Goal: Information Seeking & Learning: Understand process/instructions

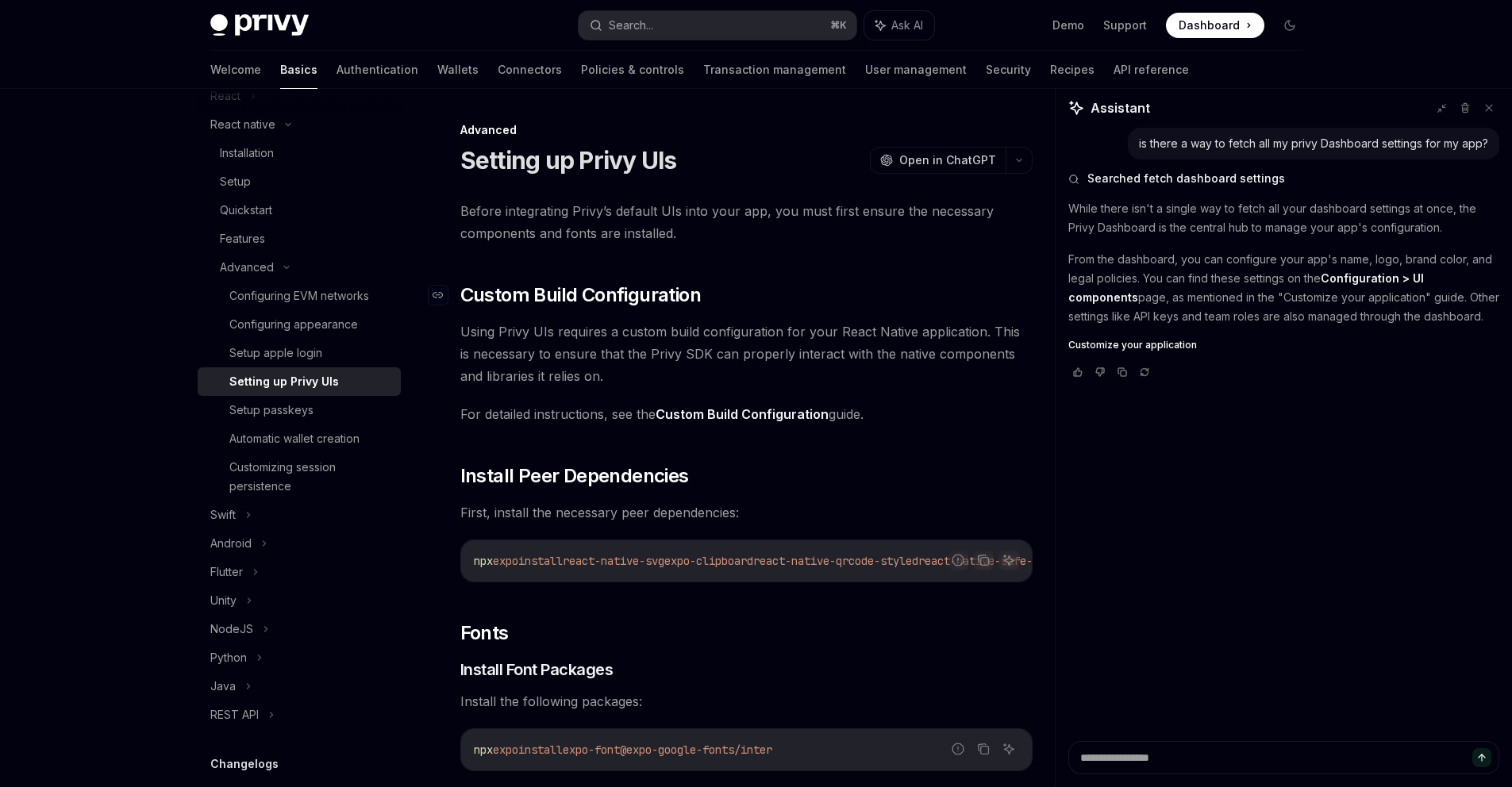
click at [494, 296] on span "Custom Build Configuration" at bounding box center [580, 295] width 240 height 26
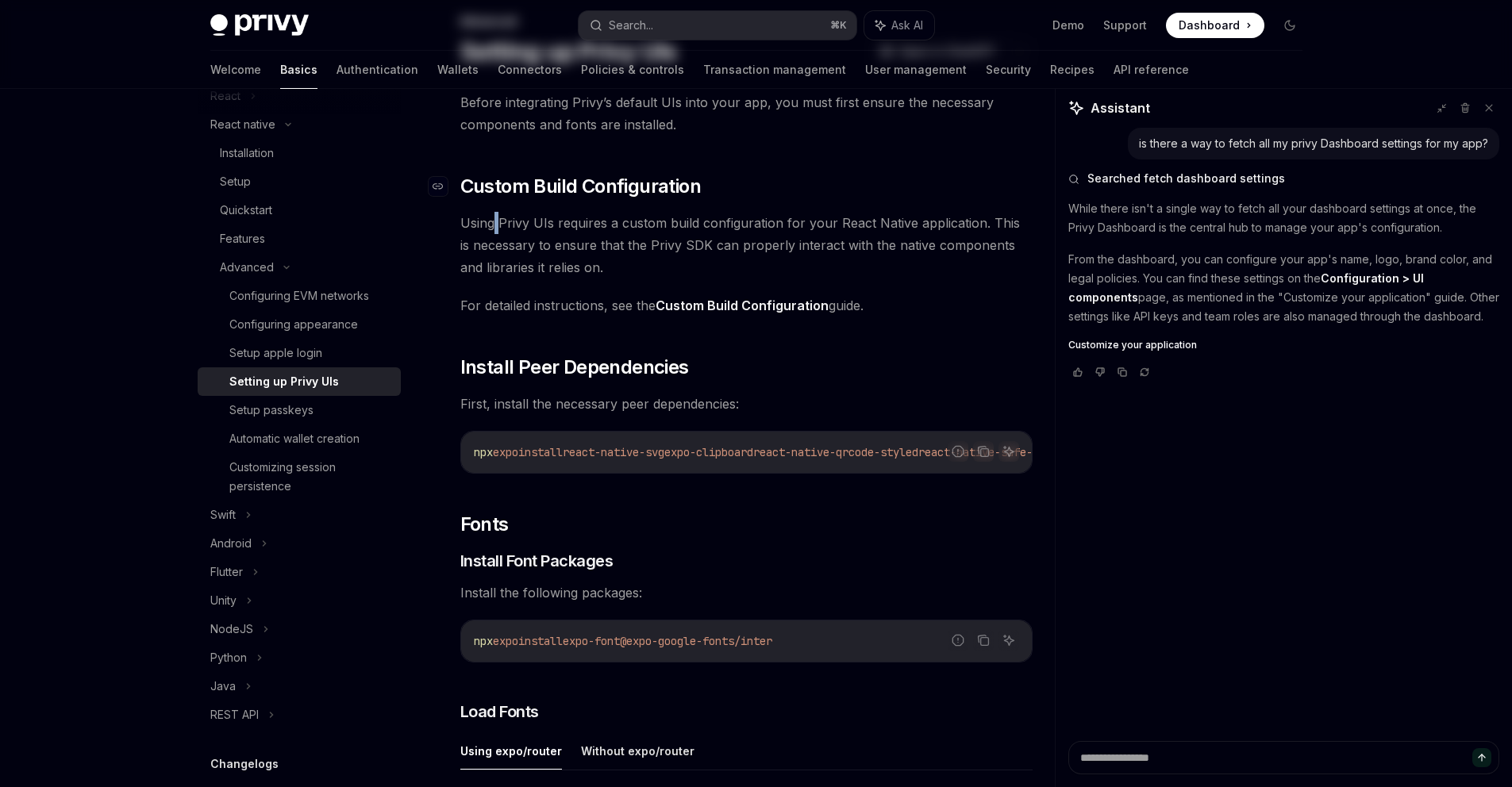
click at [494, 296] on div "Before integrating Privy’s default UIs into your app, you must first ensure the…" at bounding box center [746, 802] width 572 height 1423
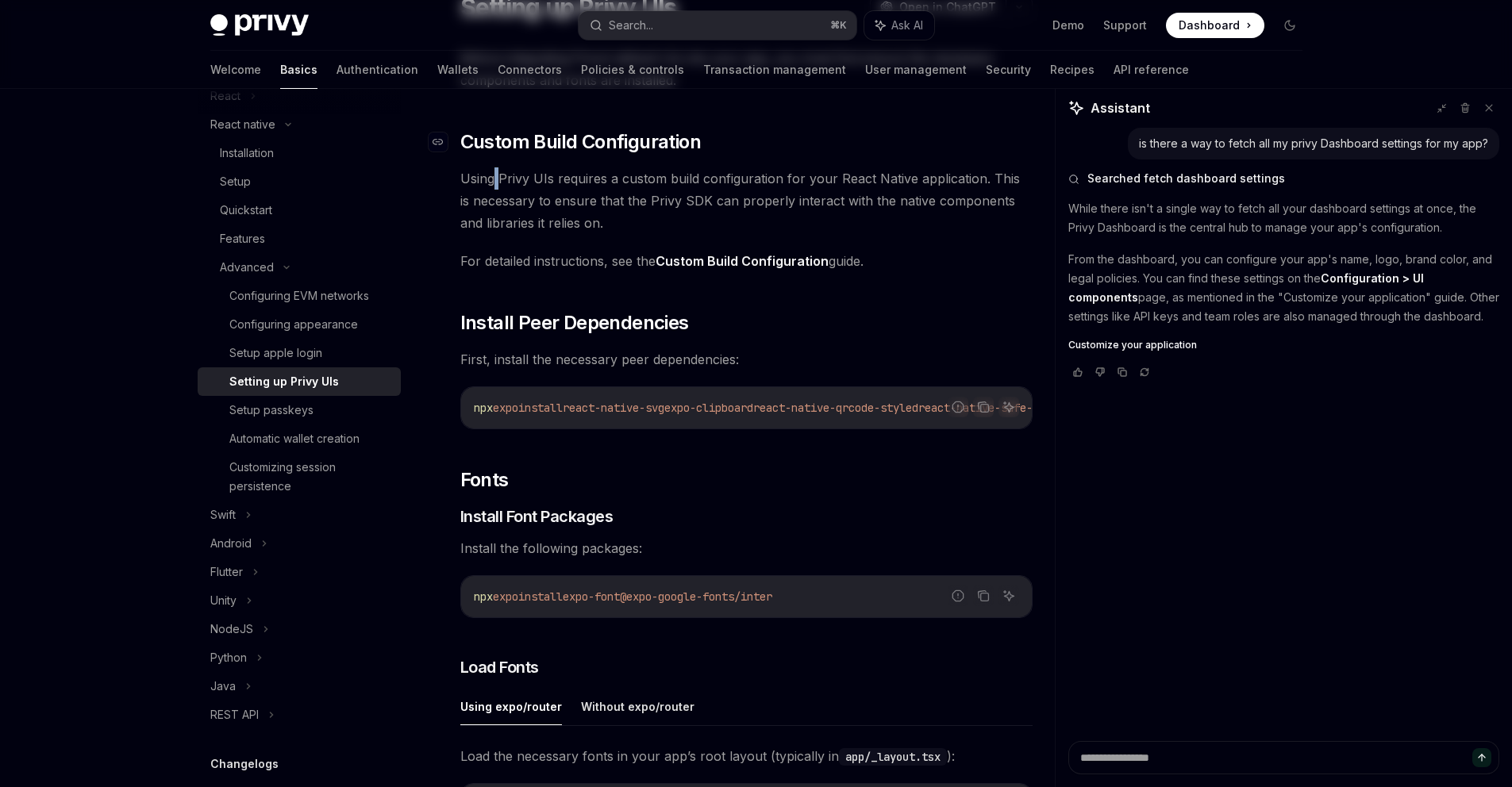
scroll to position [162, 0]
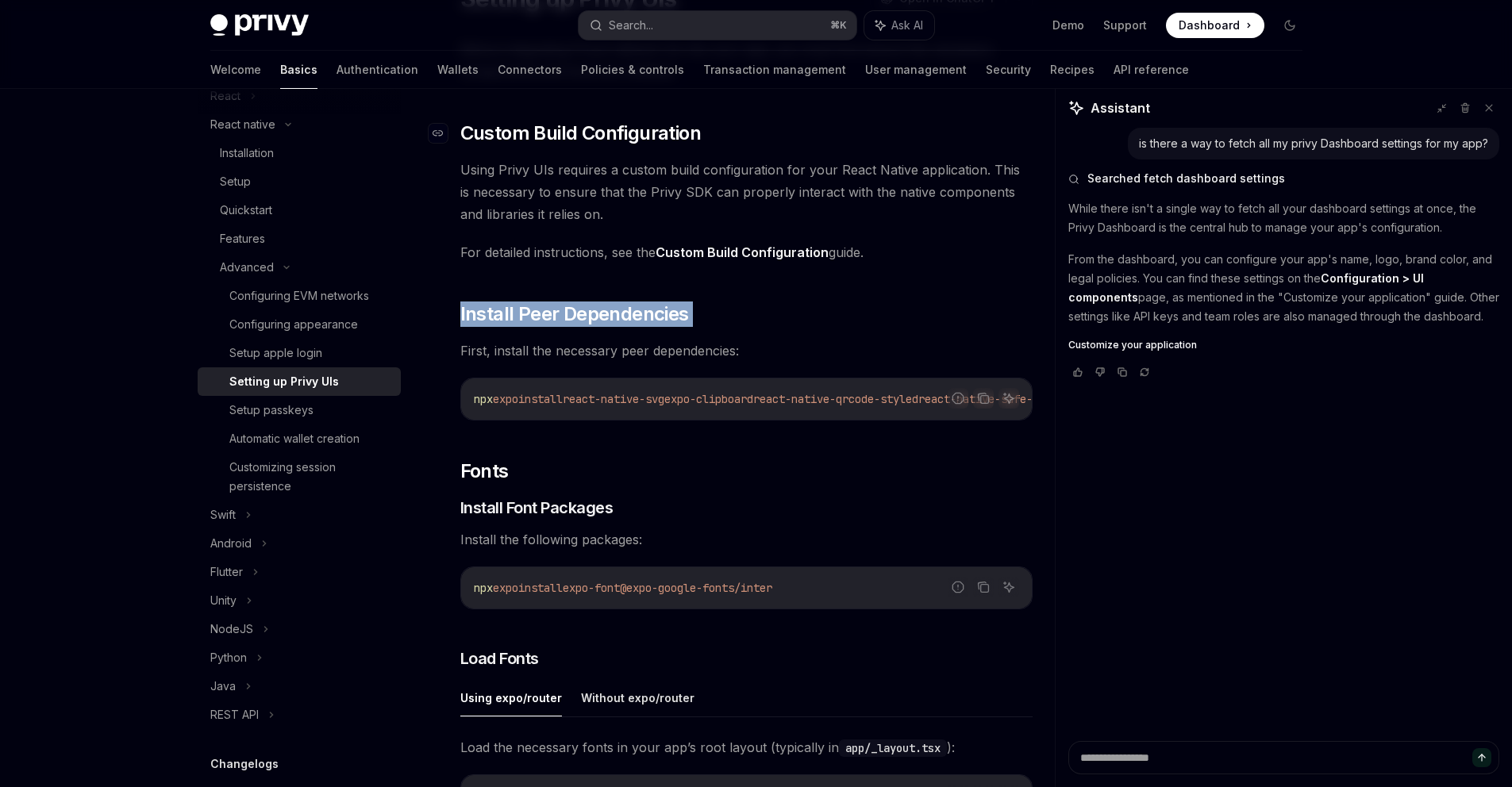
click at [494, 296] on div "Before integrating Privy’s default UIs into your app, you must first ensure the…" at bounding box center [746, 749] width 572 height 1423
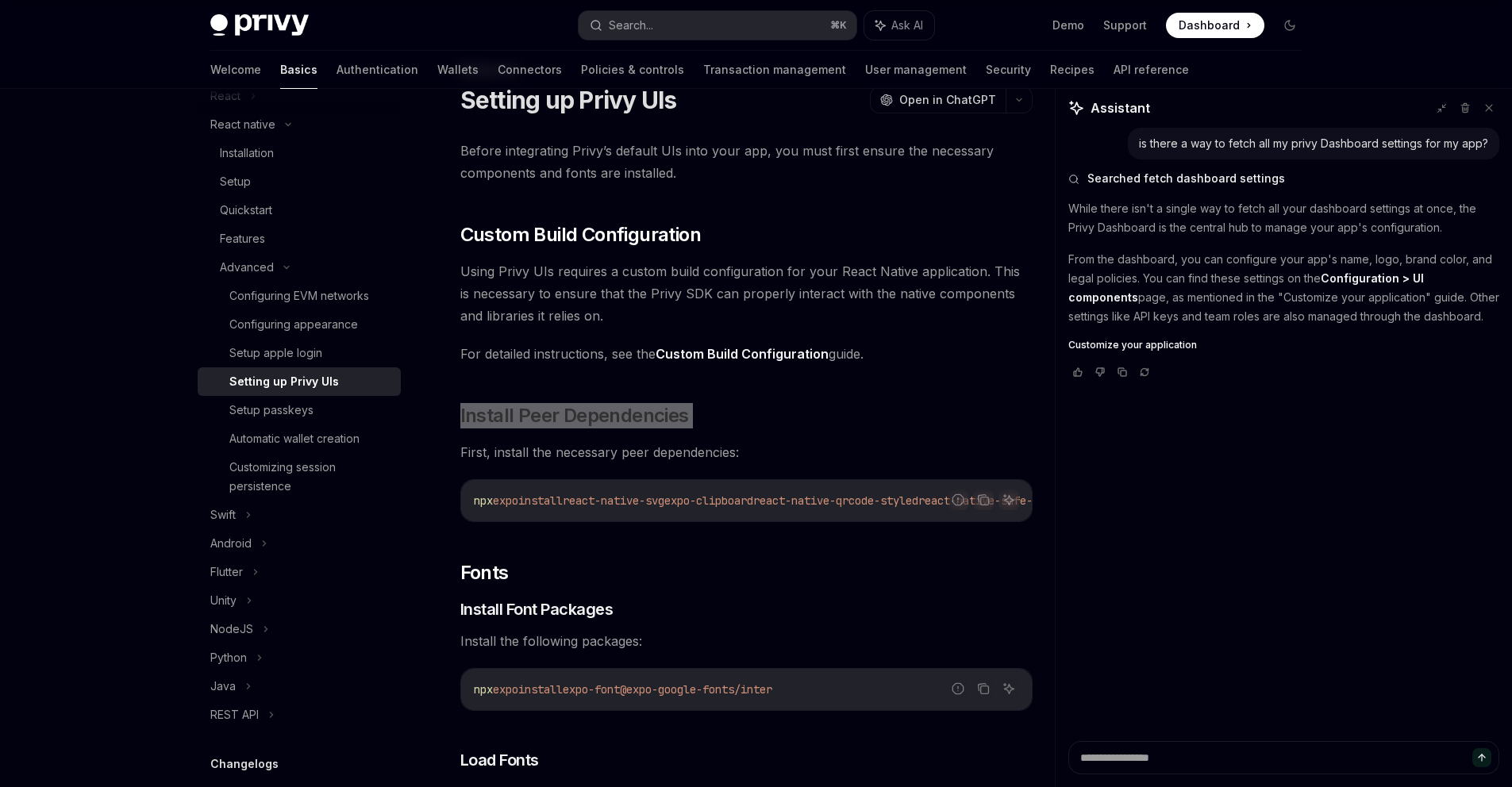
scroll to position [0, 0]
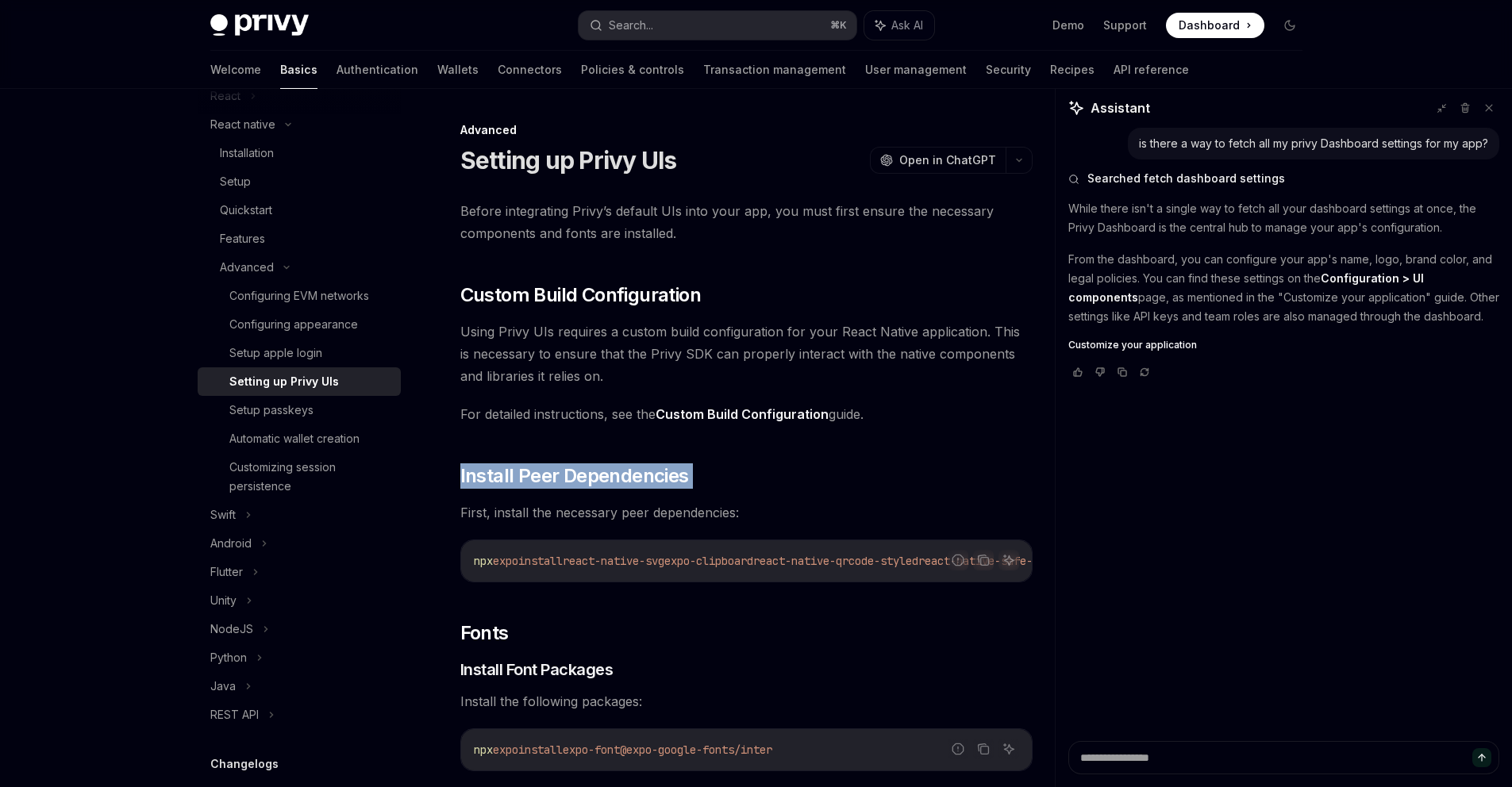
click at [488, 154] on h1 "Setting up Privy UIs" at bounding box center [568, 160] width 216 height 28
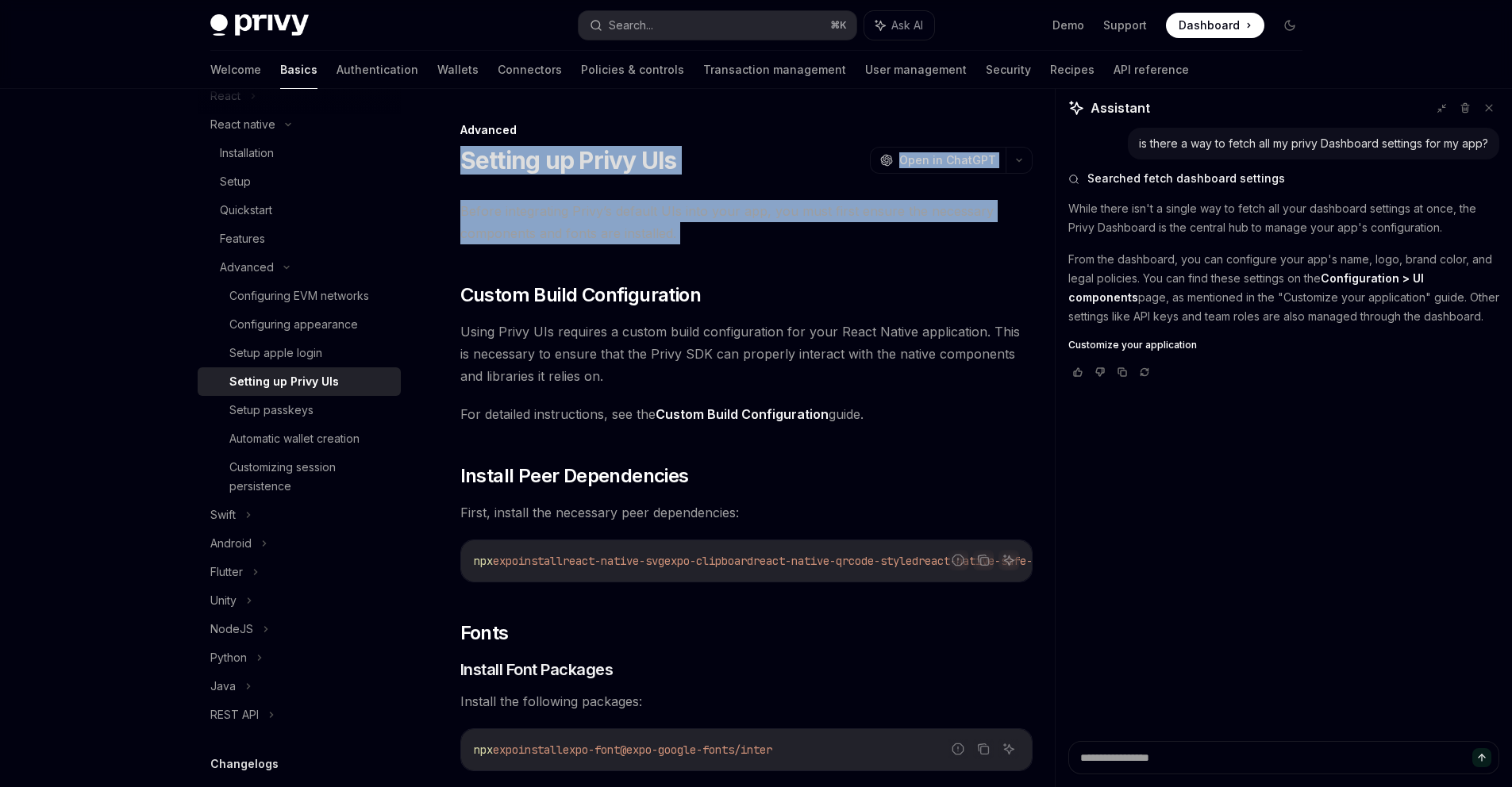
drag, startPoint x: 488, startPoint y: 154, endPoint x: 539, endPoint y: 225, distance: 87.4
click at [516, 298] on span "Custom Build Configuration" at bounding box center [580, 295] width 240 height 26
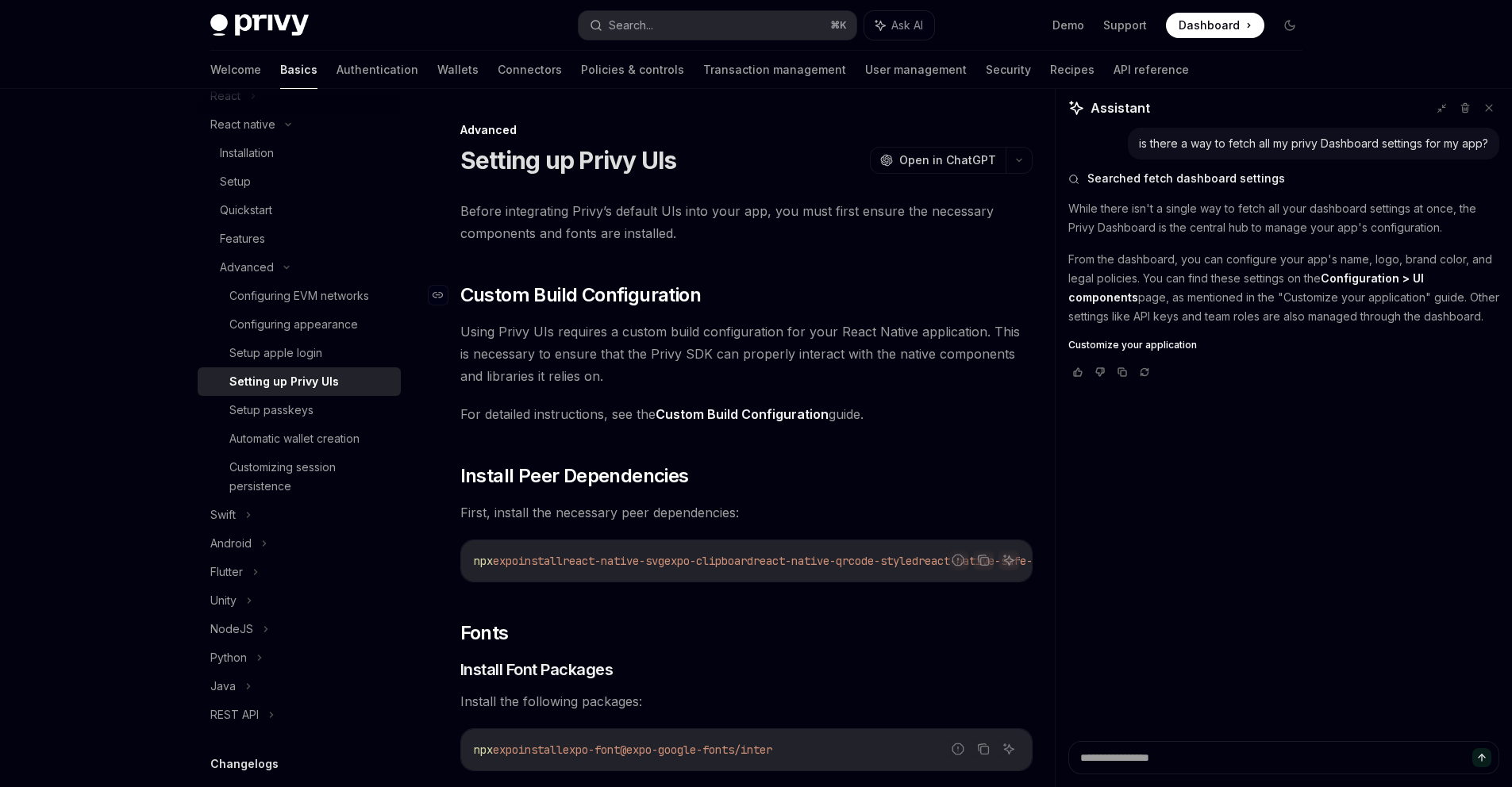
click at [516, 298] on span "Custom Build Configuration" at bounding box center [580, 295] width 240 height 26
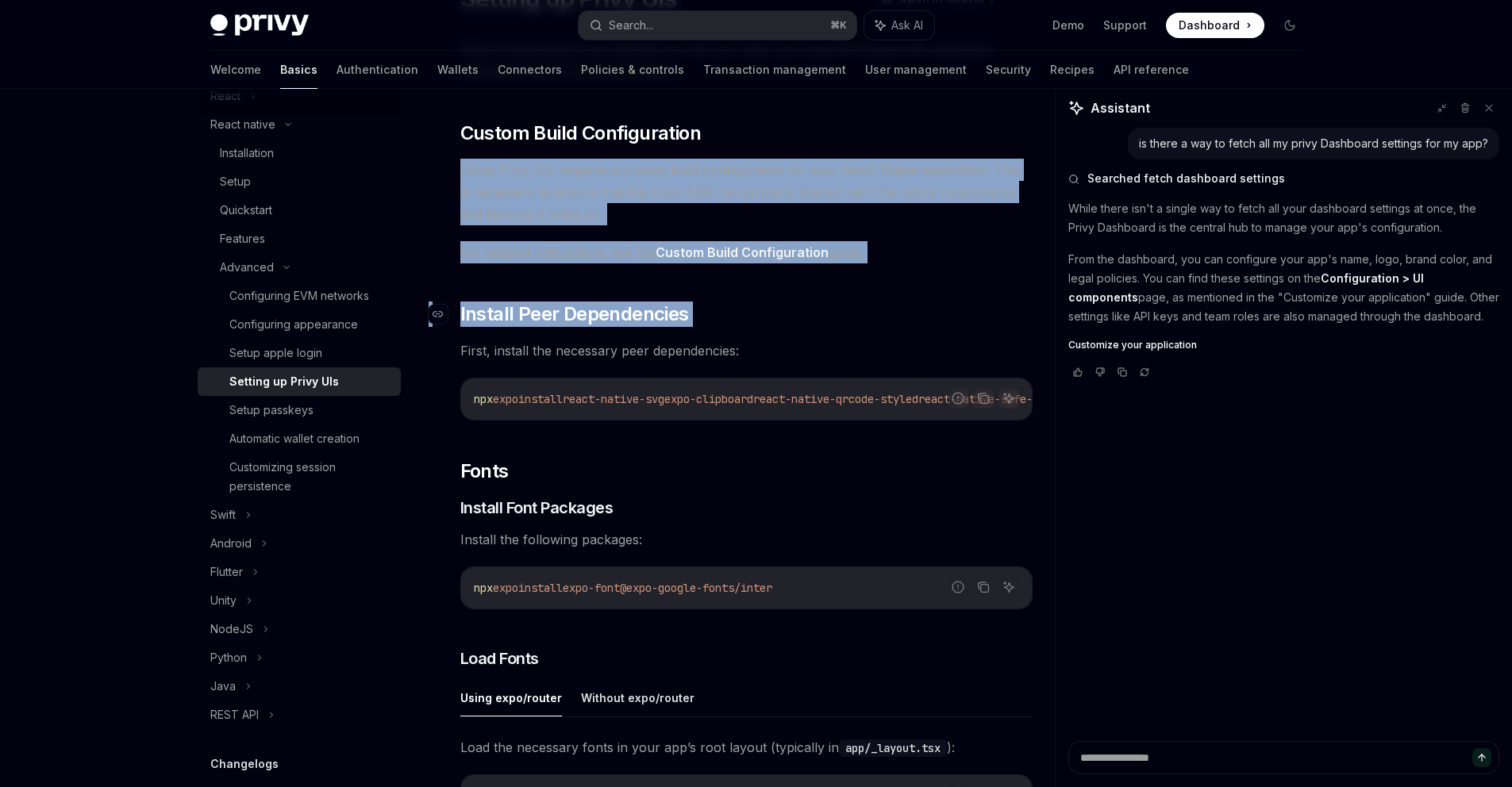
drag, startPoint x: 516, startPoint y: 298, endPoint x: 516, endPoint y: 308, distance: 10.0
click at [516, 308] on div "Before integrating Privy’s default UIs into your app, you must first ensure the…" at bounding box center [746, 749] width 572 height 1423
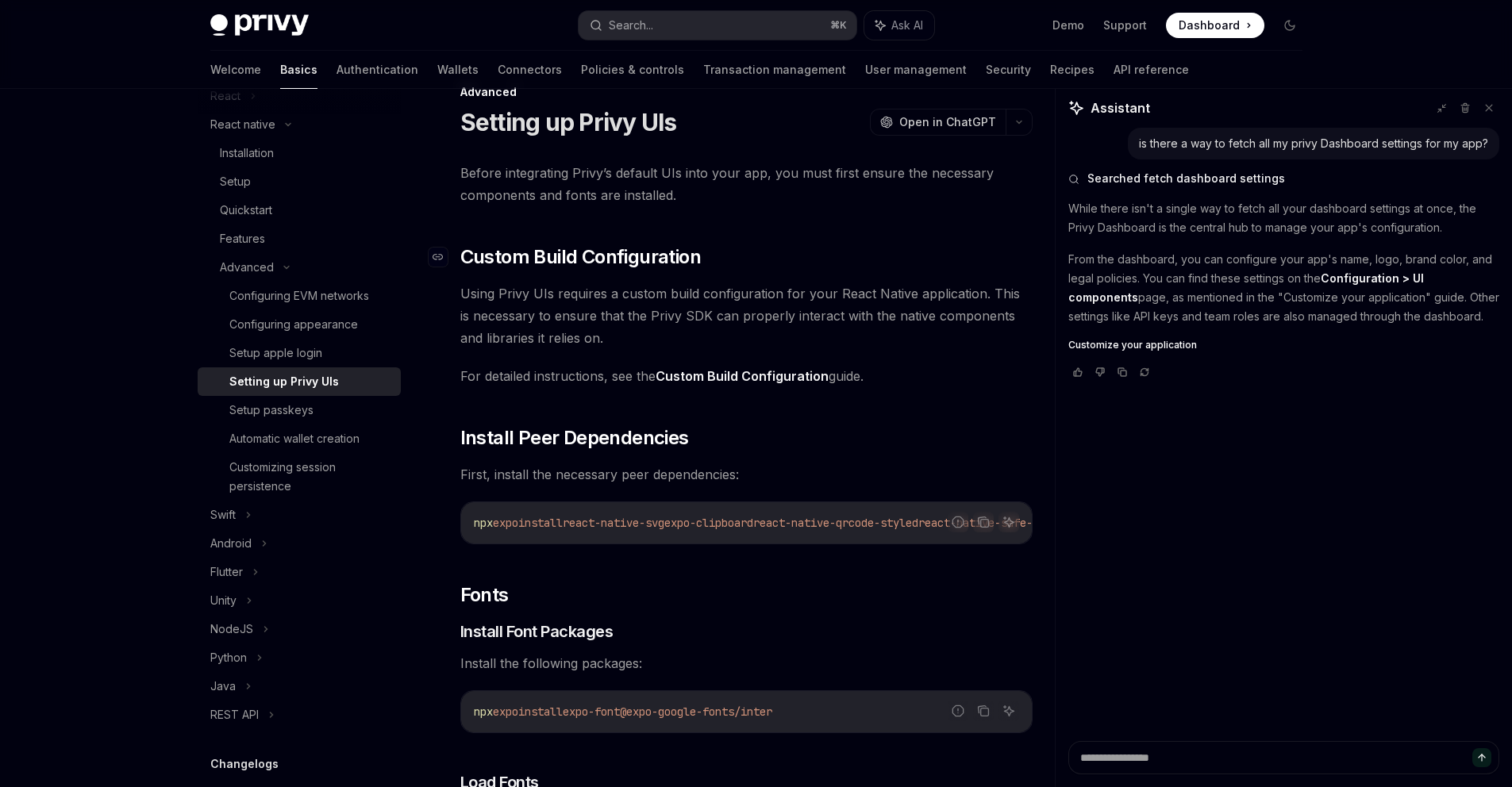
click at [488, 248] on span "Custom Build Configuration" at bounding box center [580, 257] width 240 height 26
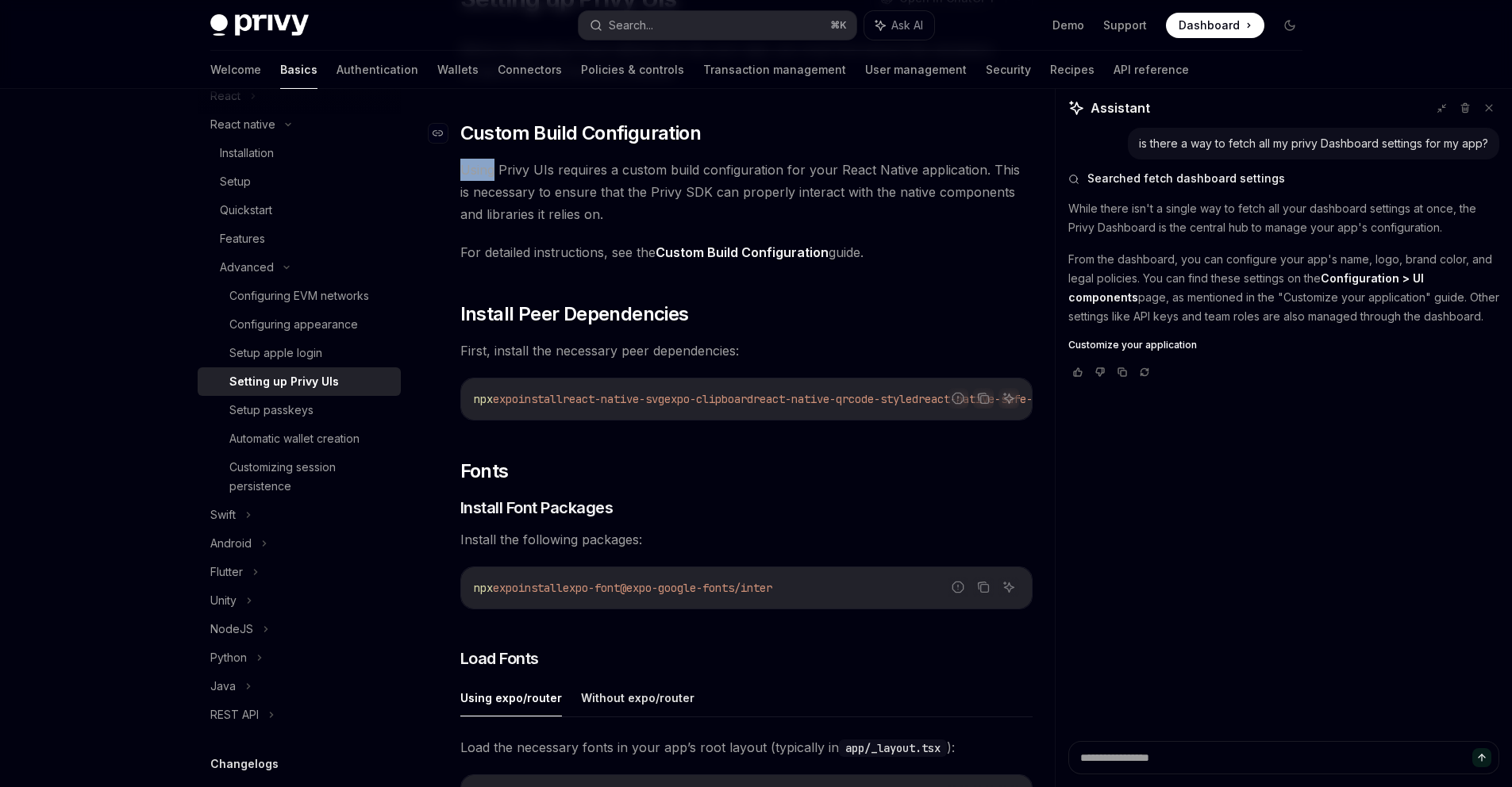
click at [488, 248] on div "Before integrating Privy’s default UIs into your app, you must first ensure the…" at bounding box center [746, 749] width 572 height 1423
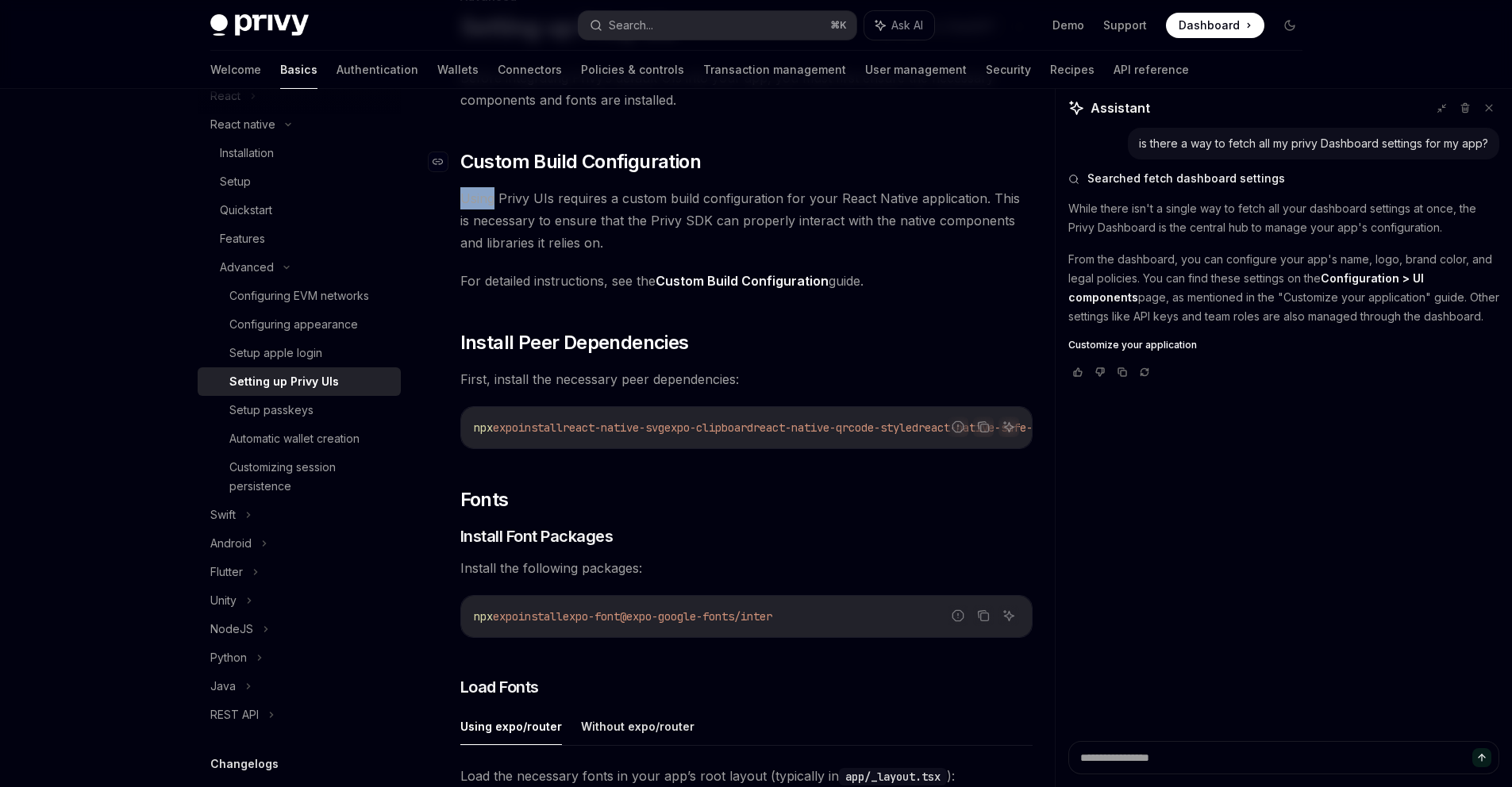
click at [452, 150] on link "​" at bounding box center [444, 162] width 32 height 26
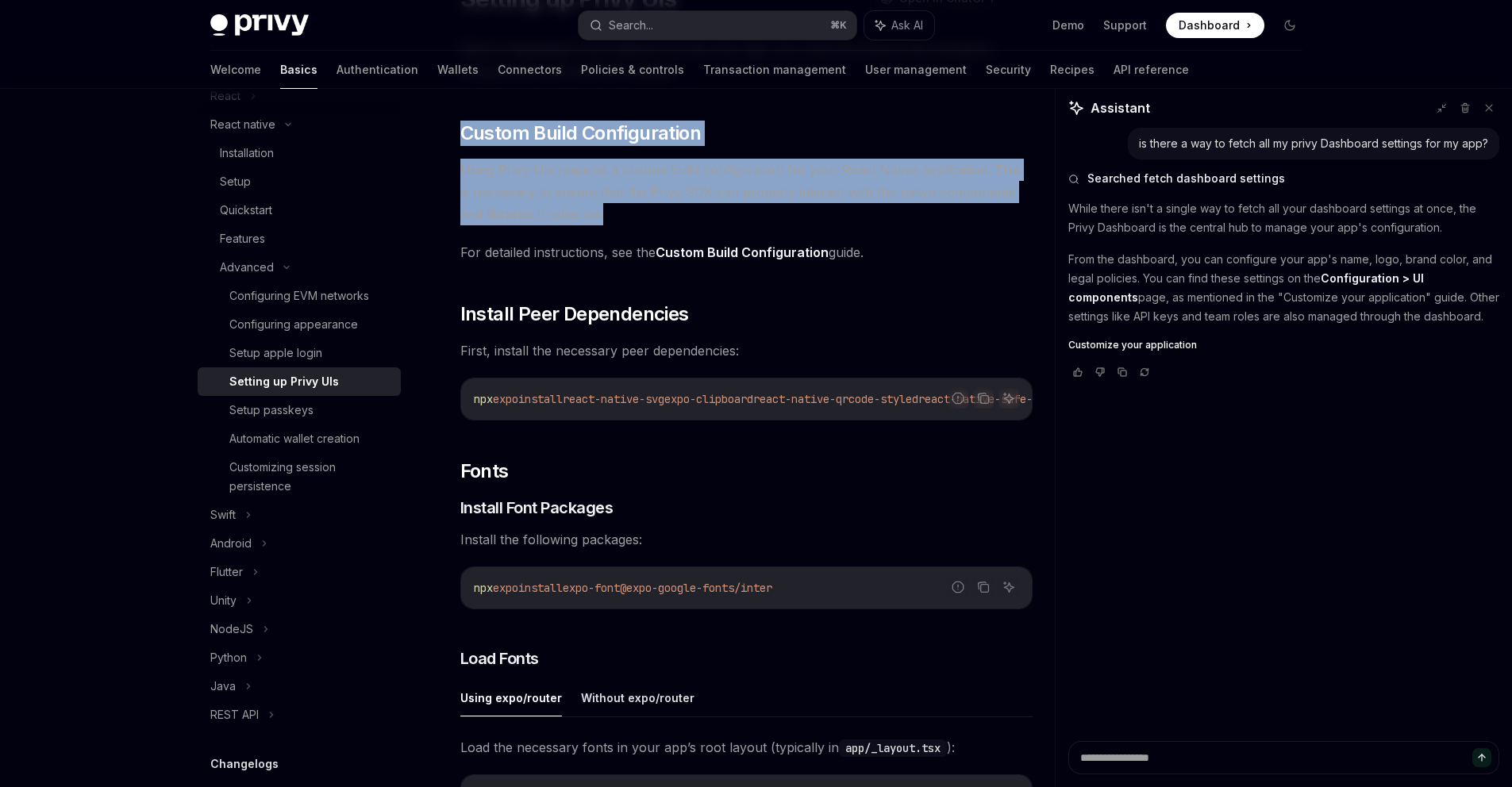
drag, startPoint x: 460, startPoint y: 124, endPoint x: 618, endPoint y: 211, distance: 180.4
click at [618, 211] on div "Before integrating Privy’s default UIs into your app, you must first ensure the…" at bounding box center [746, 749] width 572 height 1423
copy div "Custom Build Configuration Using Privy UIs requires a custom build configuratio…"
click at [477, 313] on span "Install Peer Dependencies" at bounding box center [574, 314] width 228 height 26
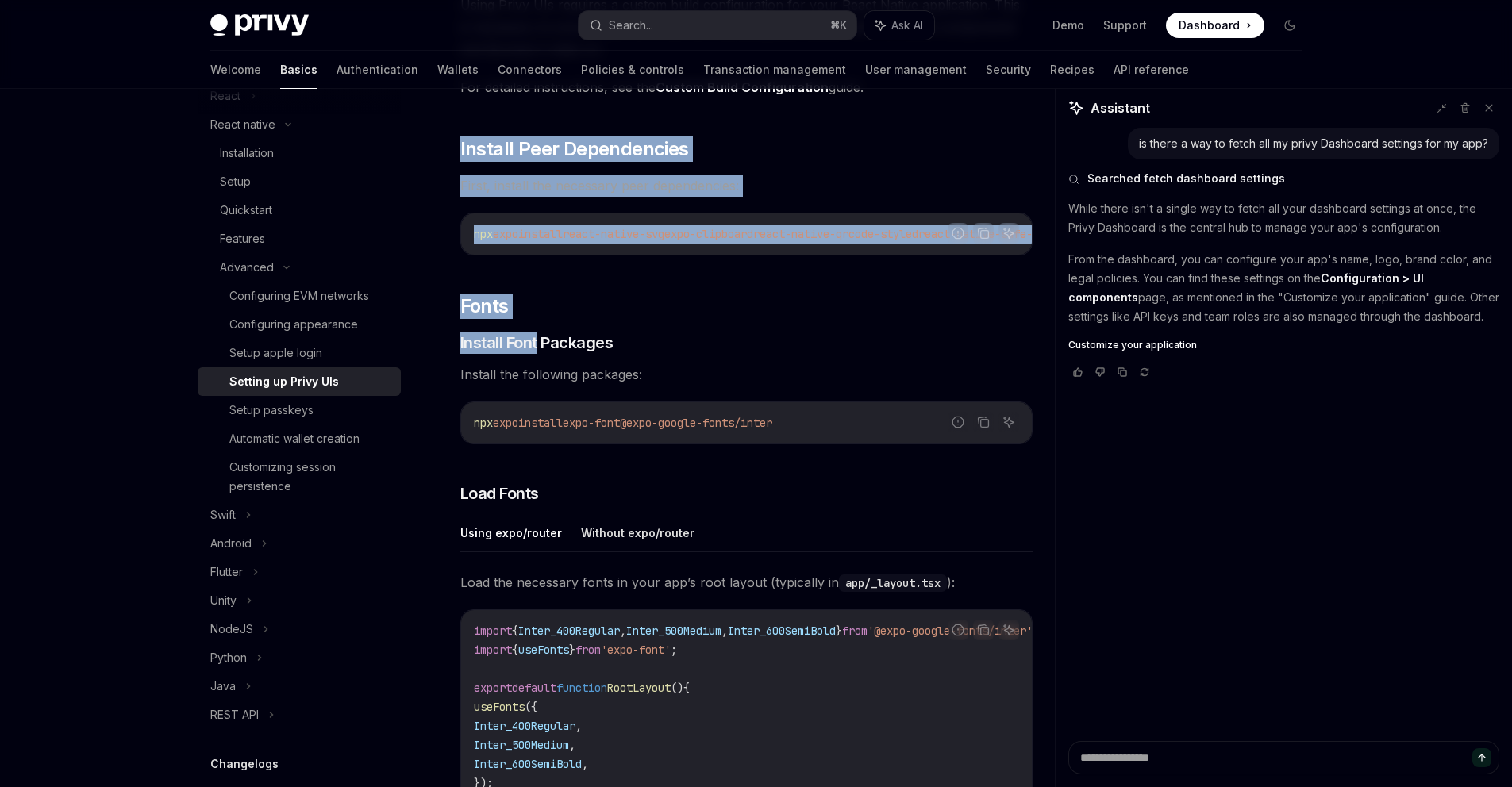
scroll to position [342, 0]
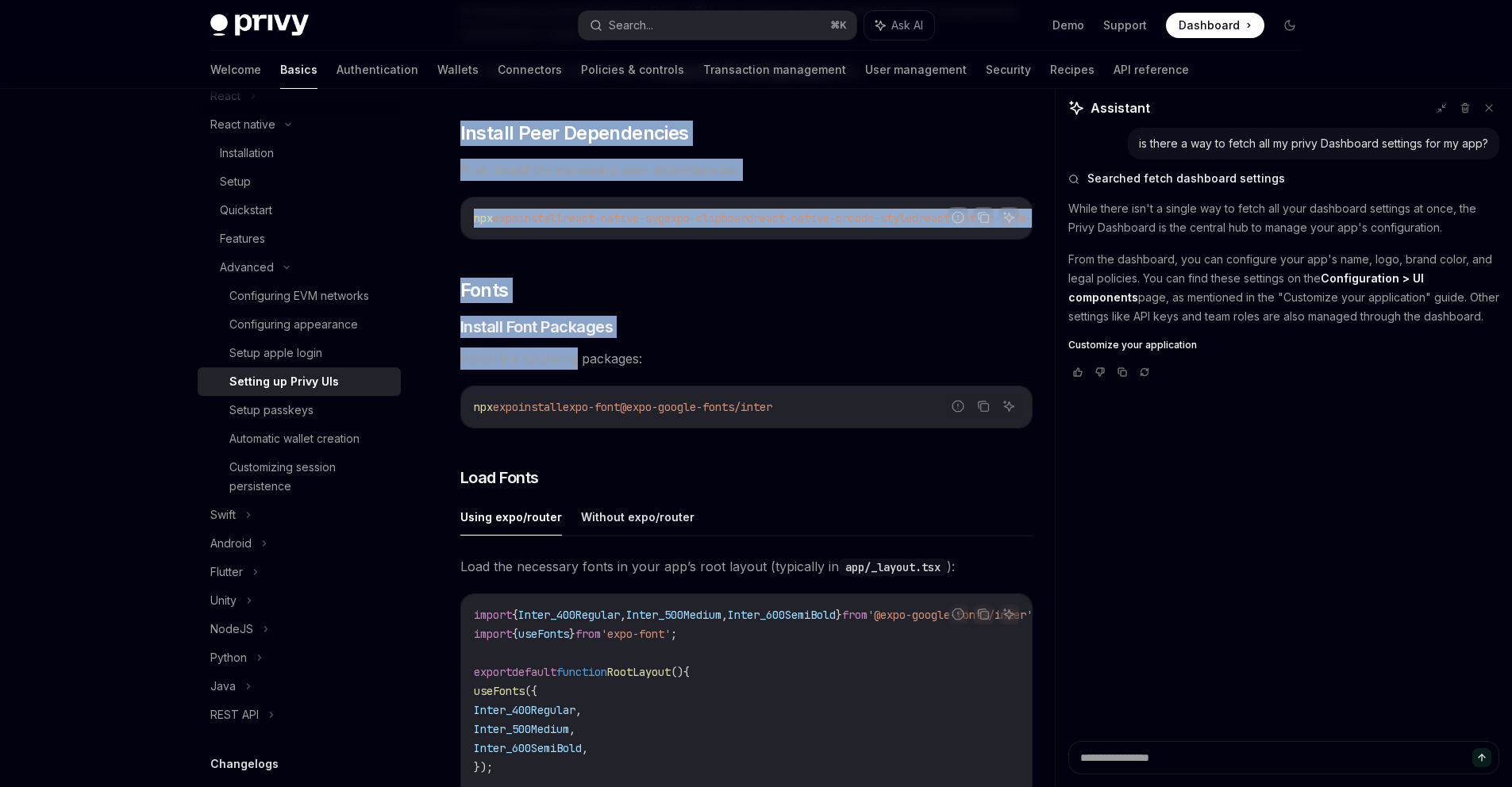
drag, startPoint x: 477, startPoint y: 313, endPoint x: 562, endPoint y: 363, distance: 98.6
click at [562, 367] on div "Before integrating Privy’s default UIs into your app, you must first ensure the…" at bounding box center [746, 569] width 572 height 1423
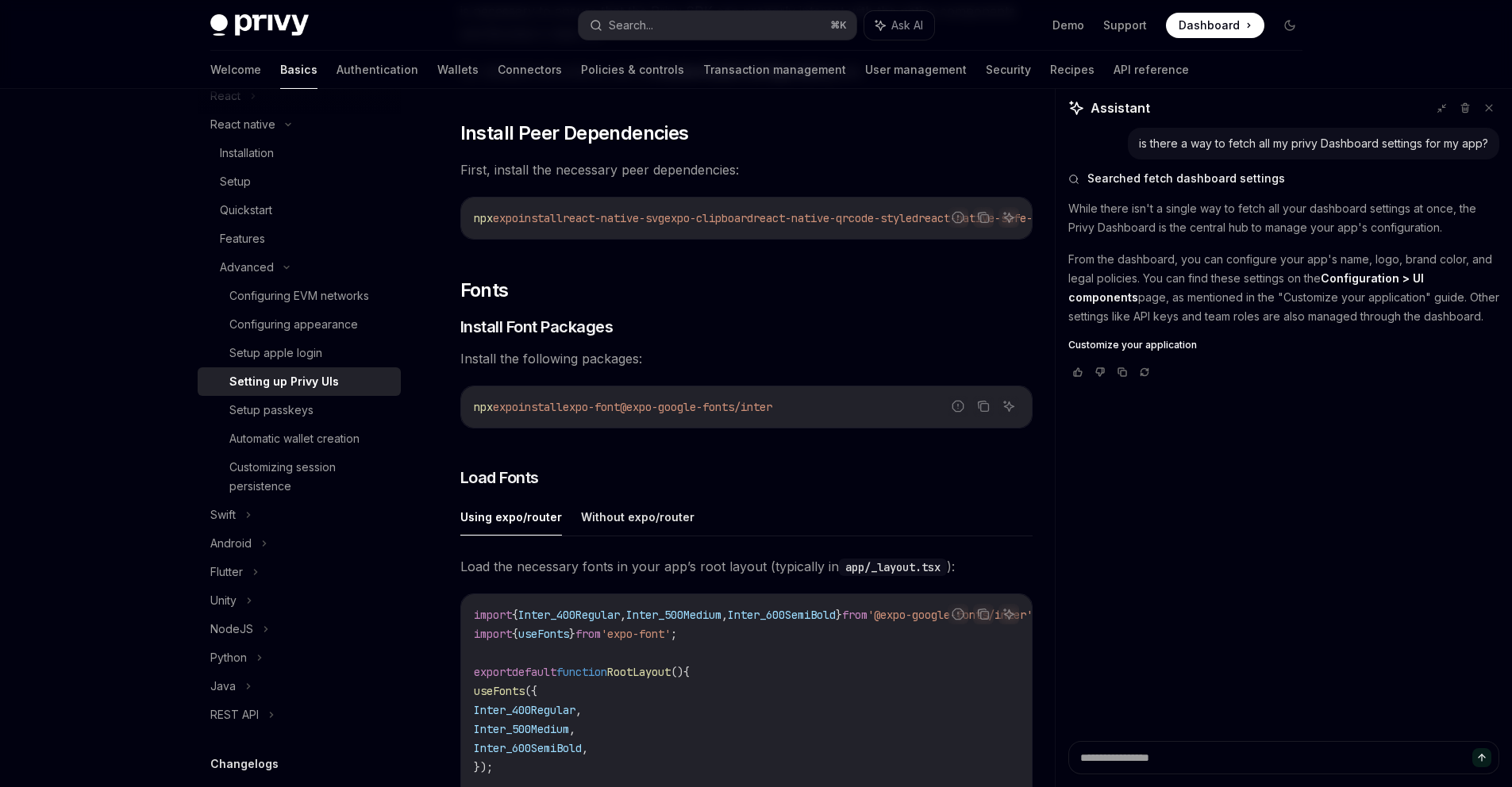
click at [501, 272] on div "Before integrating Privy’s default UIs into your app, you must first ensure the…" at bounding box center [746, 569] width 572 height 1423
drag, startPoint x: 462, startPoint y: 126, endPoint x: 658, endPoint y: 420, distance: 353.3
click at [658, 421] on div "Before integrating Privy’s default UIs into your app, you must first ensure the…" at bounding box center [746, 569] width 572 height 1423
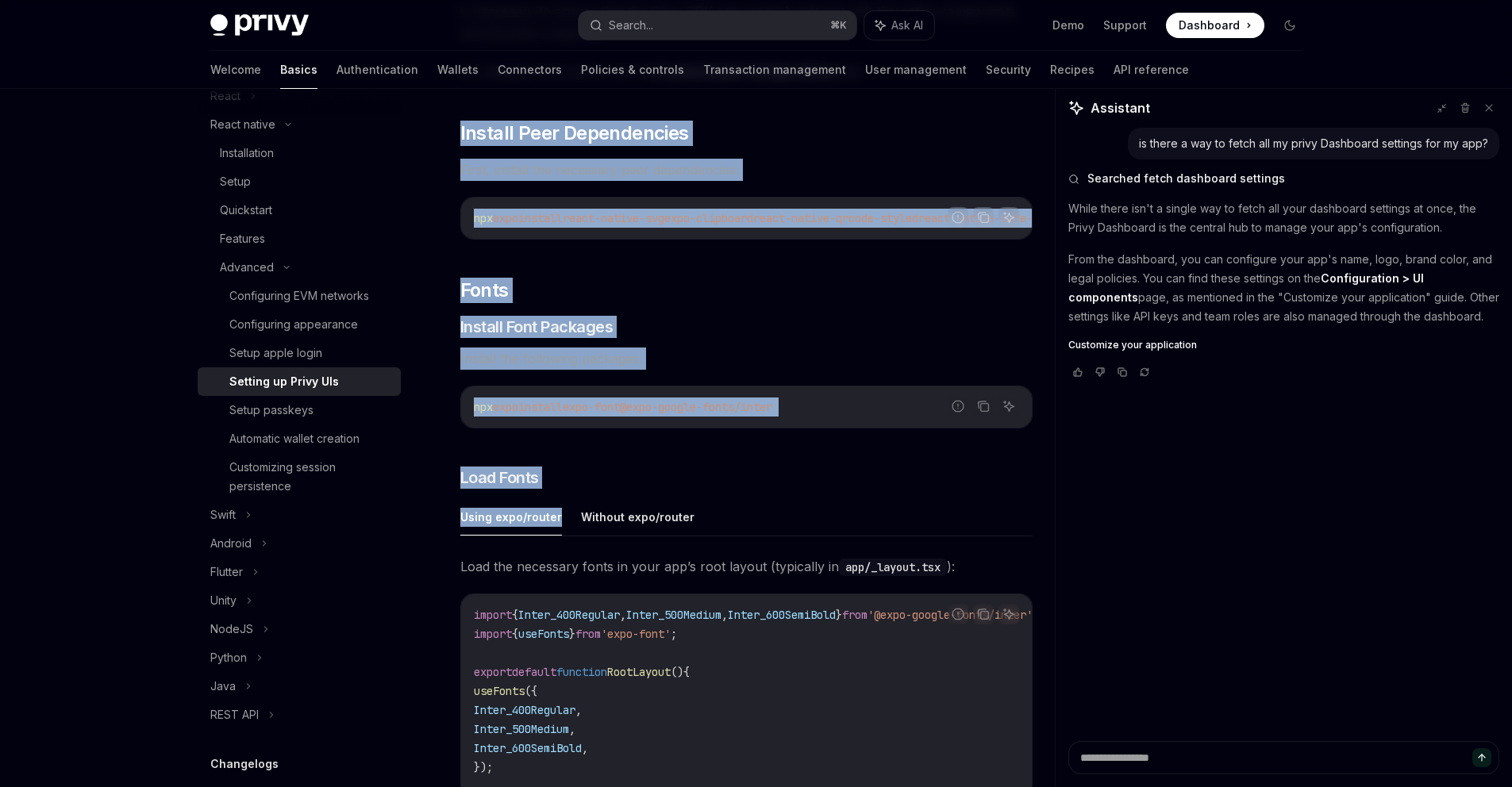
drag, startPoint x: 458, startPoint y: 111, endPoint x: 562, endPoint y: 518, distance: 420.1
click at [562, 518] on div "Advanced Setting up Privy UIs OpenAI Open in ChatGPT OpenAI Open in ChatGPT Bef…" at bounding box center [598, 646] width 876 height 1738
copy div "Install Peer Dependencies First, install the necessary peer dependencies: Repor…"
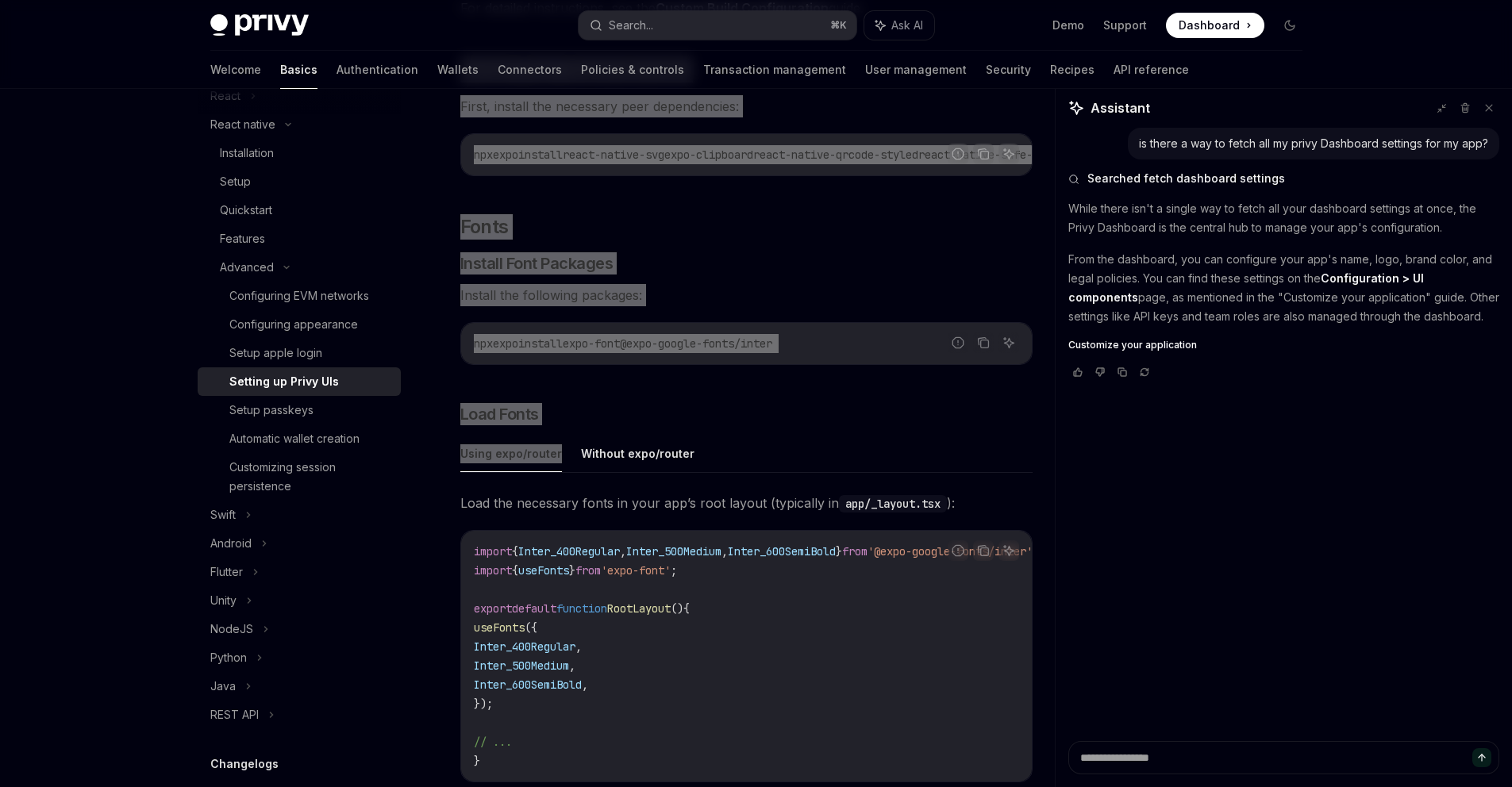
scroll to position [547, 0]
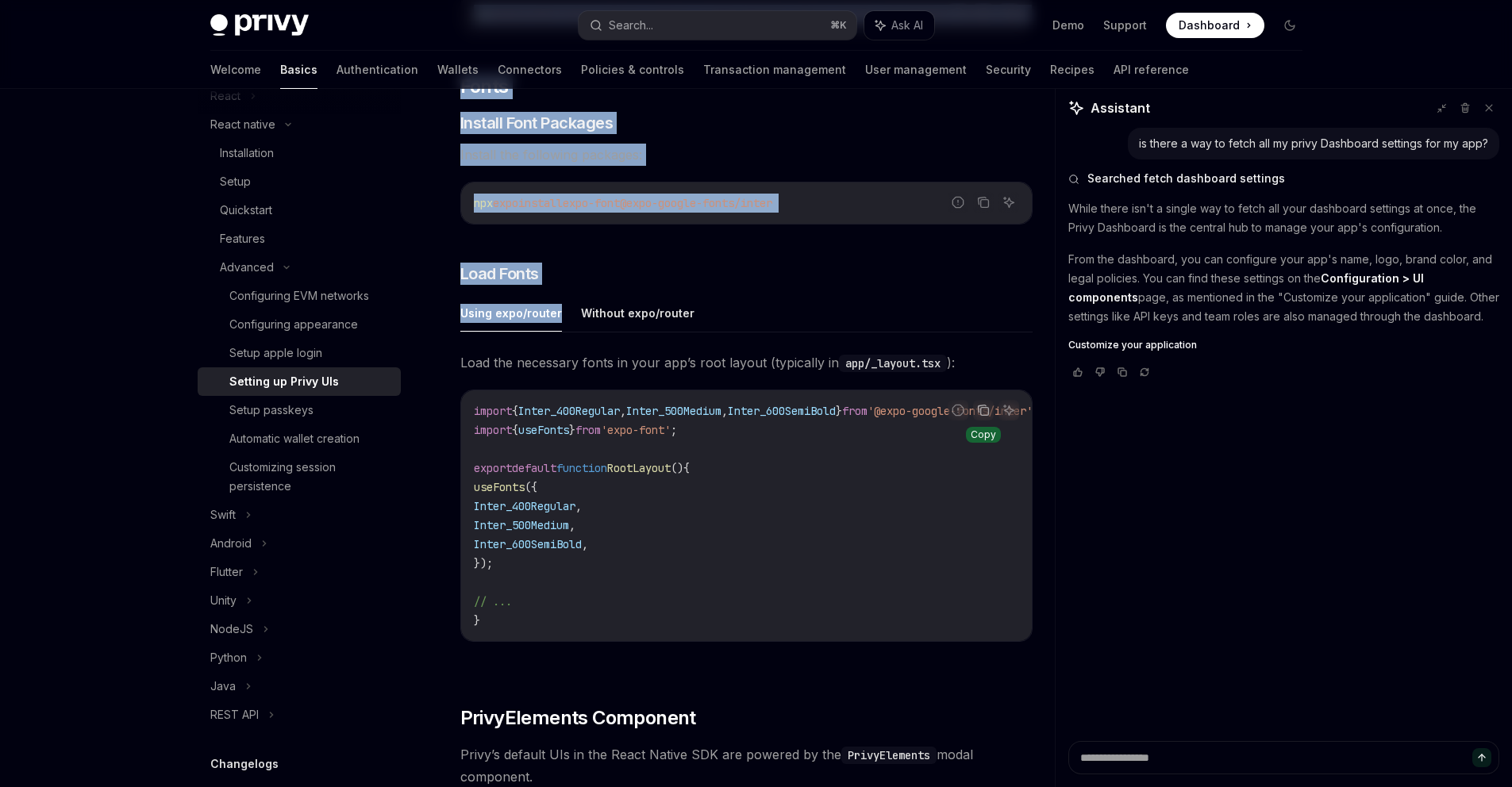
click at [981, 415] on icon "Copy the contents from the code block" at bounding box center [983, 409] width 13 height 13
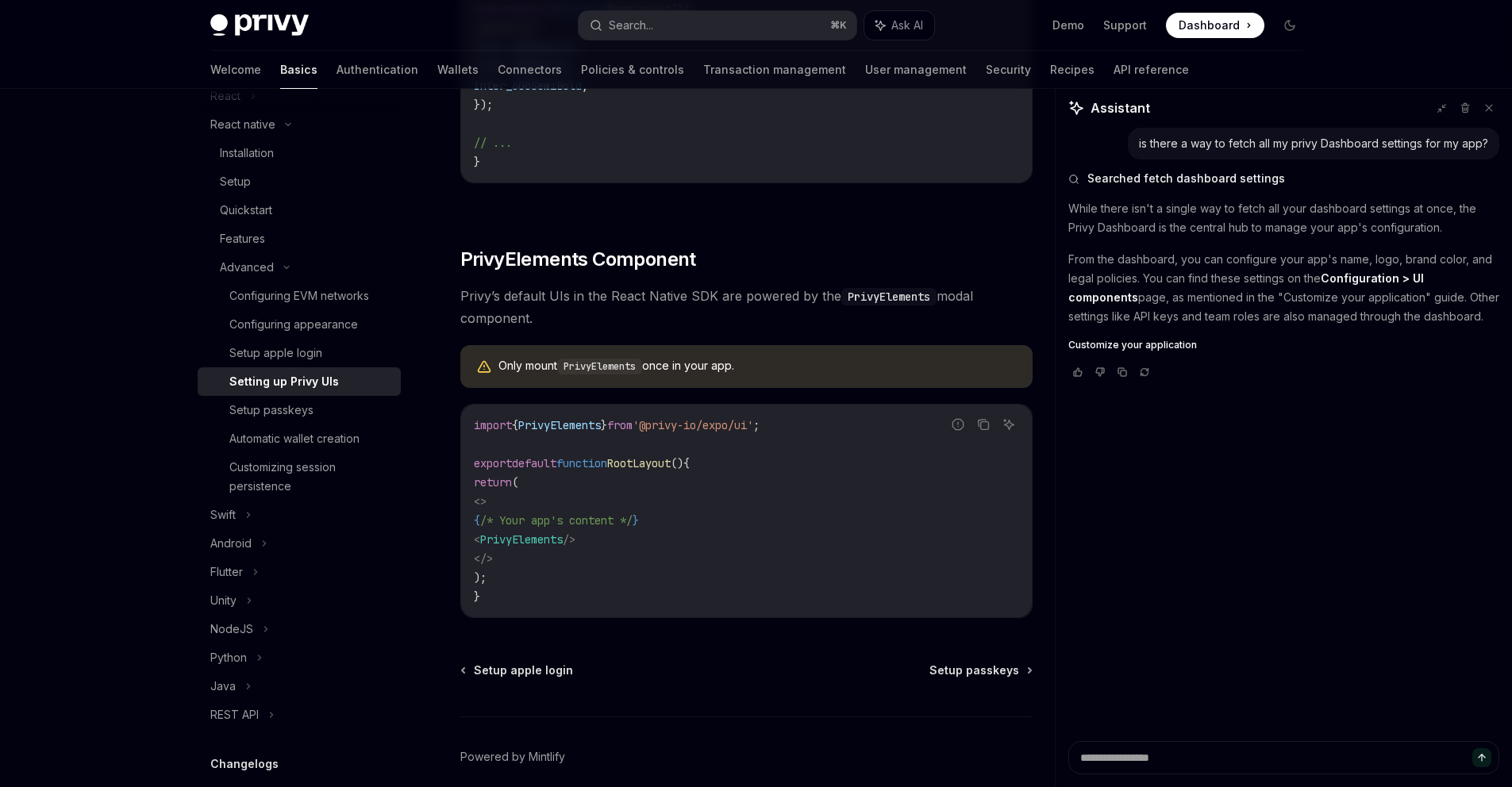
scroll to position [1085, 0]
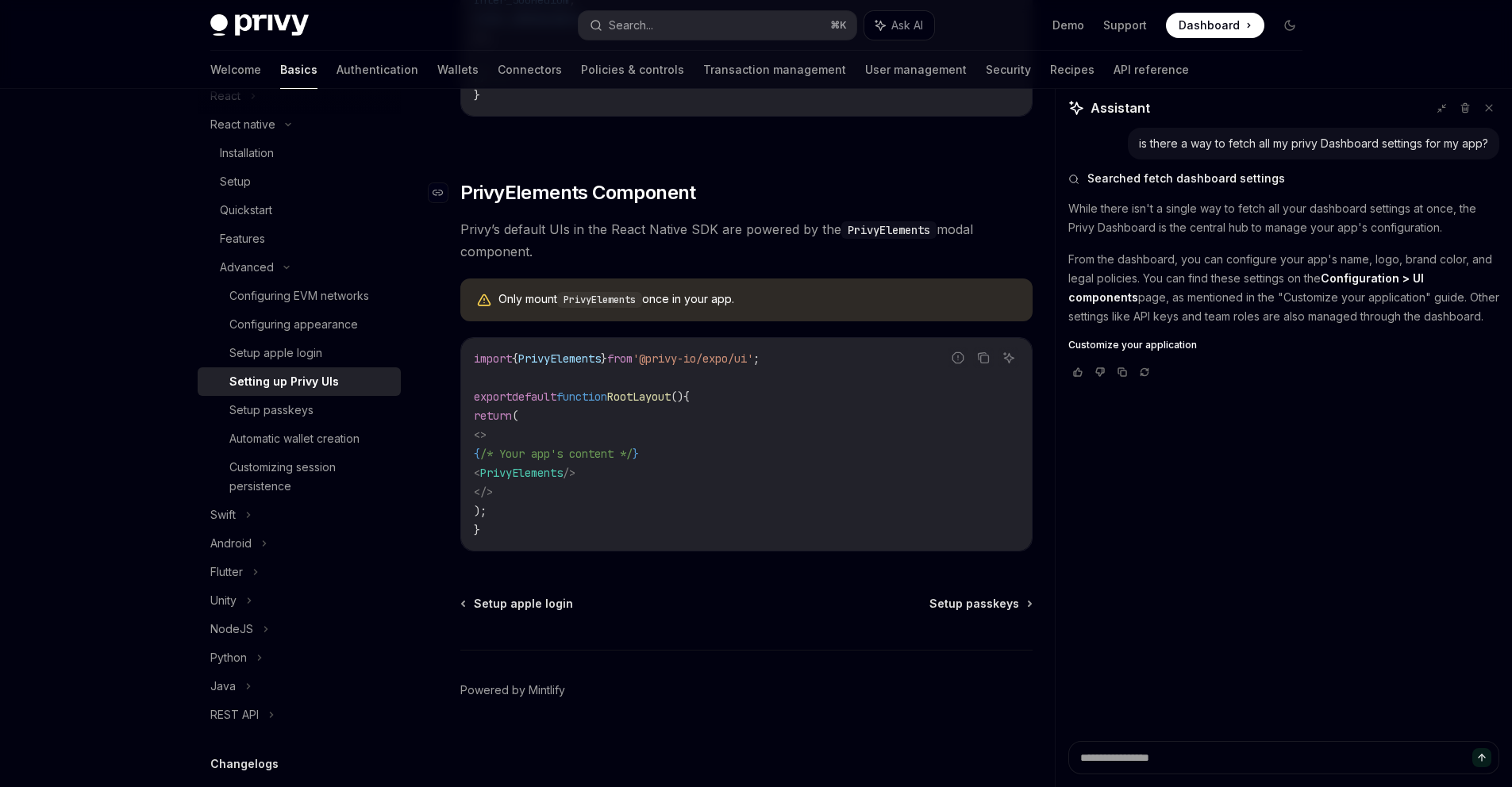
click at [490, 197] on span "PrivyElements Component" at bounding box center [578, 193] width 236 height 26
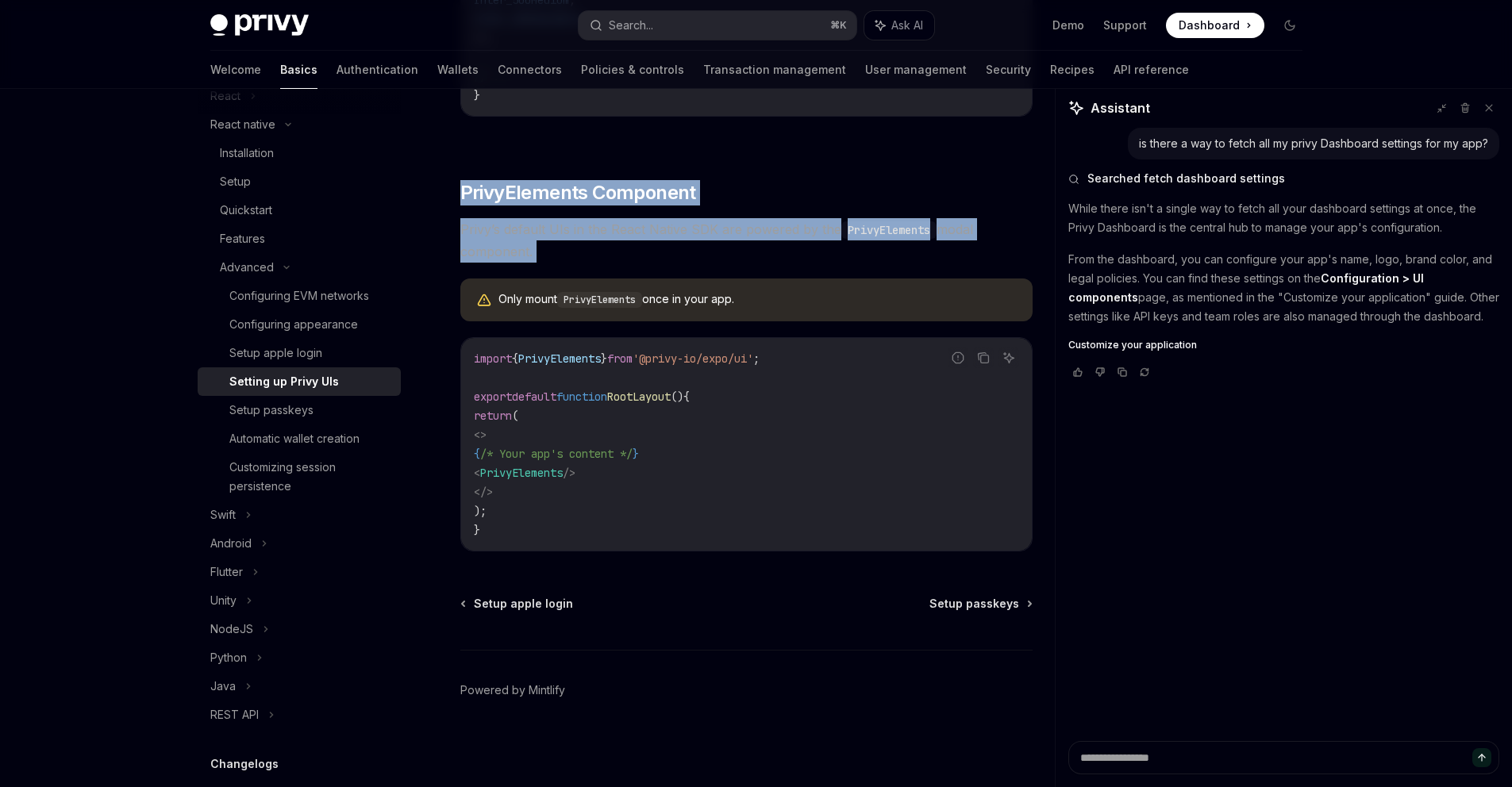
drag, startPoint x: 490, startPoint y: 197, endPoint x: 567, endPoint y: 261, distance: 100.1
click at [981, 360] on icon "Copy the contents from the code block" at bounding box center [983, 357] width 13 height 13
click at [319, 432] on div "Automatic wallet creation" at bounding box center [295, 439] width 131 height 19
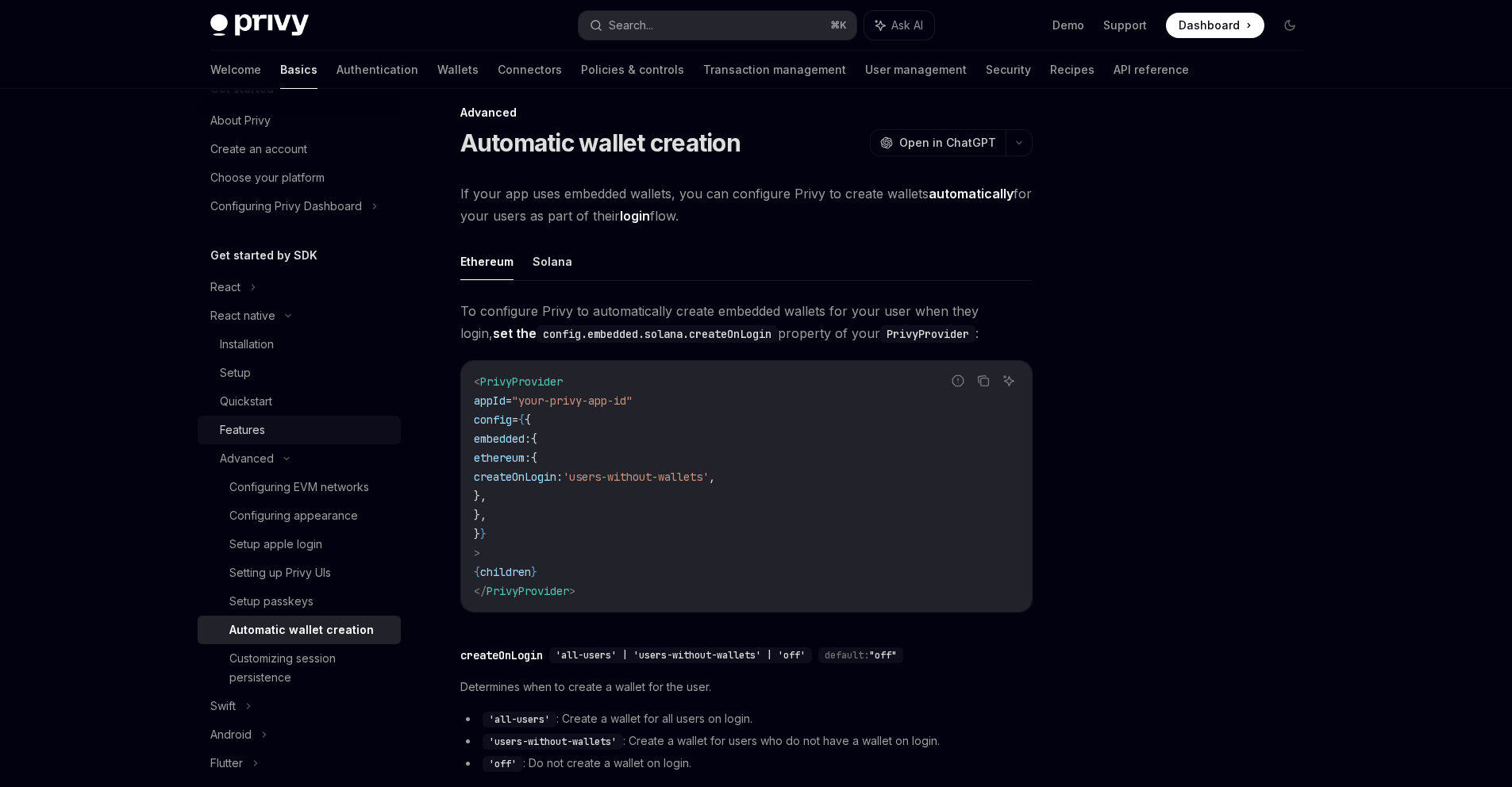
scroll to position [43, 0]
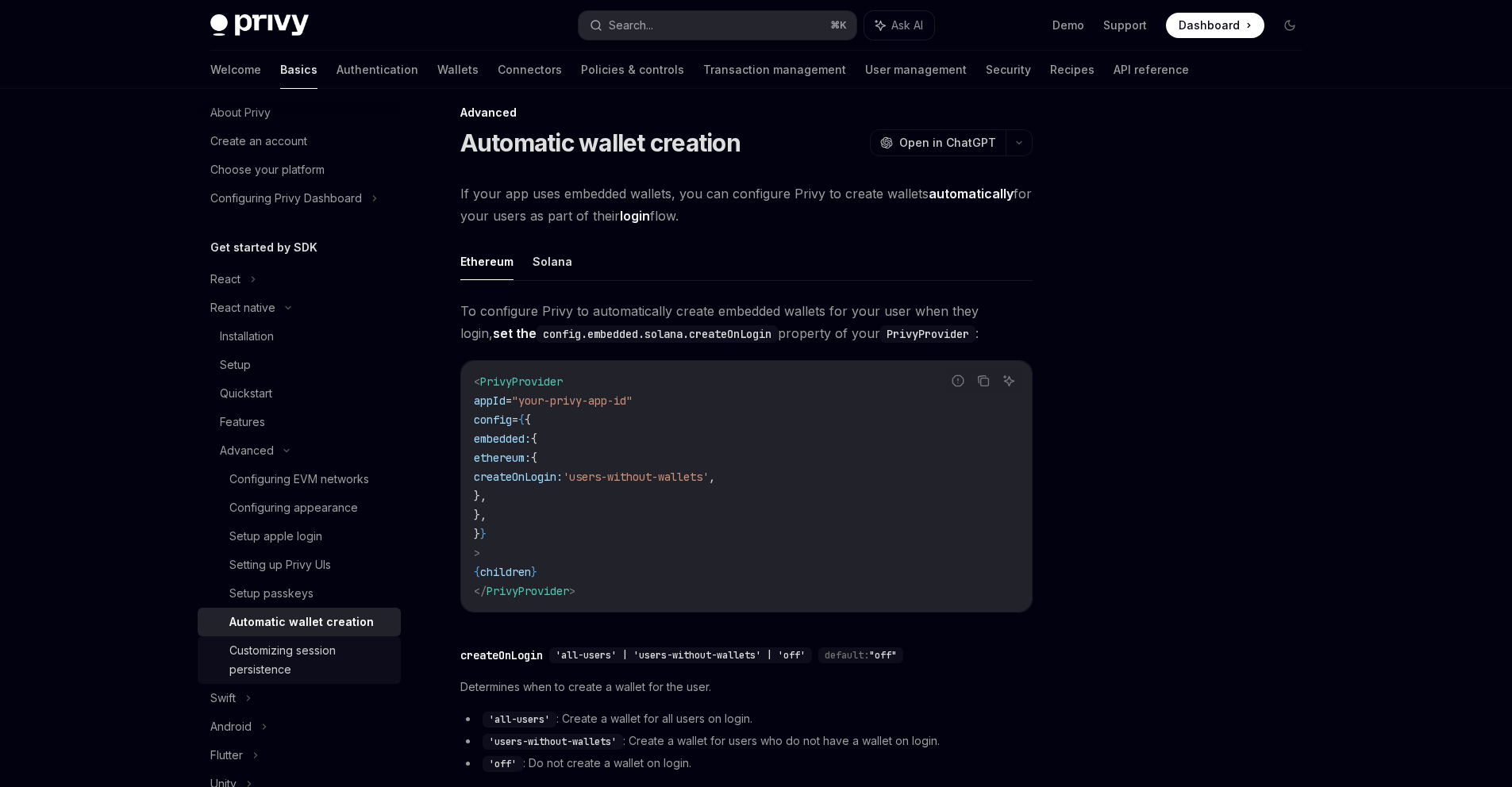
click at [282, 661] on div "Customizing session persistence" at bounding box center [310, 660] width 162 height 38
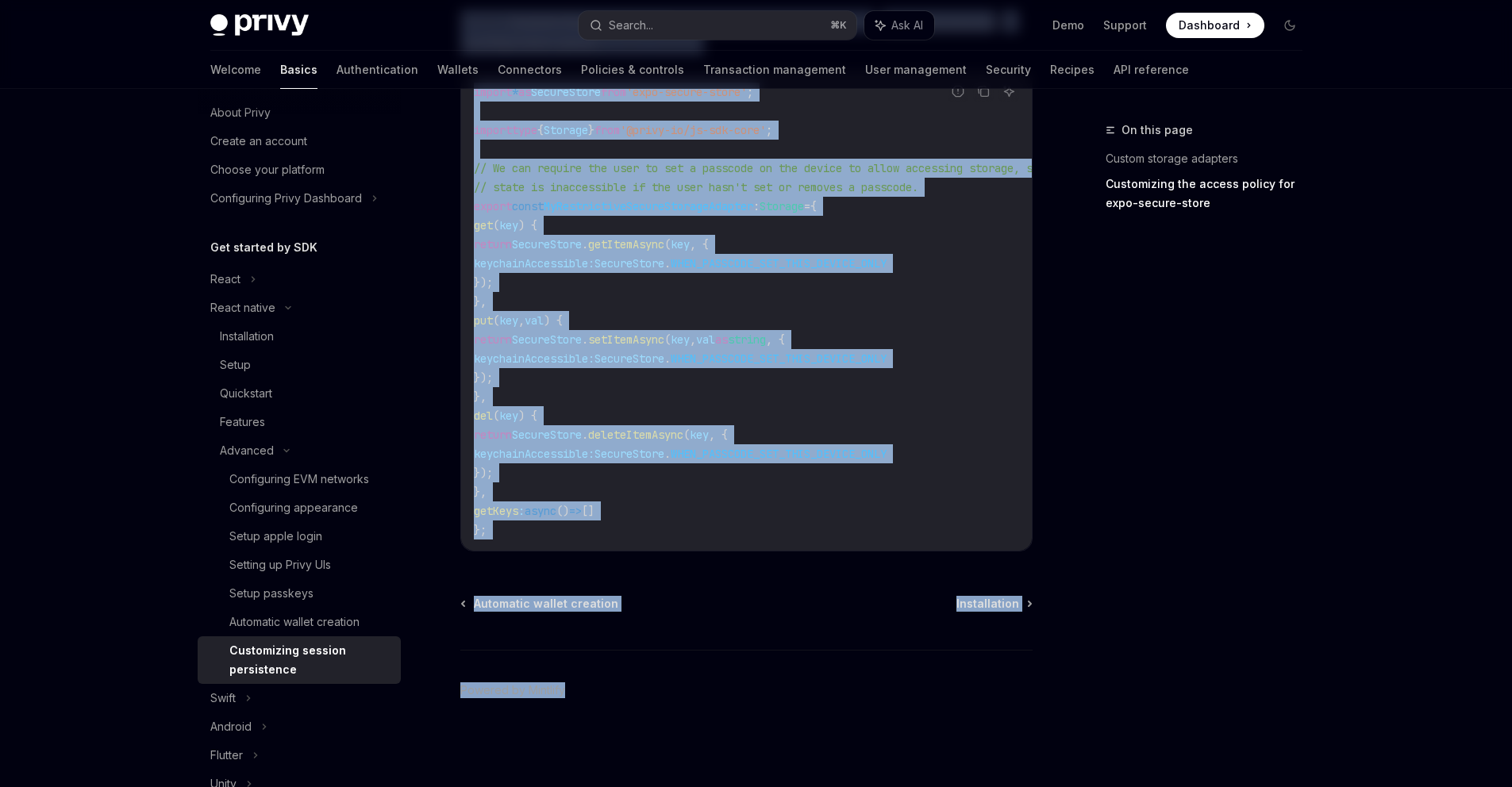
scroll to position [990, 0]
drag, startPoint x: 452, startPoint y: 136, endPoint x: 638, endPoint y: 781, distance: 671.3
copy div "Loremipsumd sitamet consectetur AdipIS Elit se DoeiUSM TempOR Inci ut LaboREE D…"
click at [302, 470] on div "Configuring EVM networks" at bounding box center [299, 479] width 140 height 19
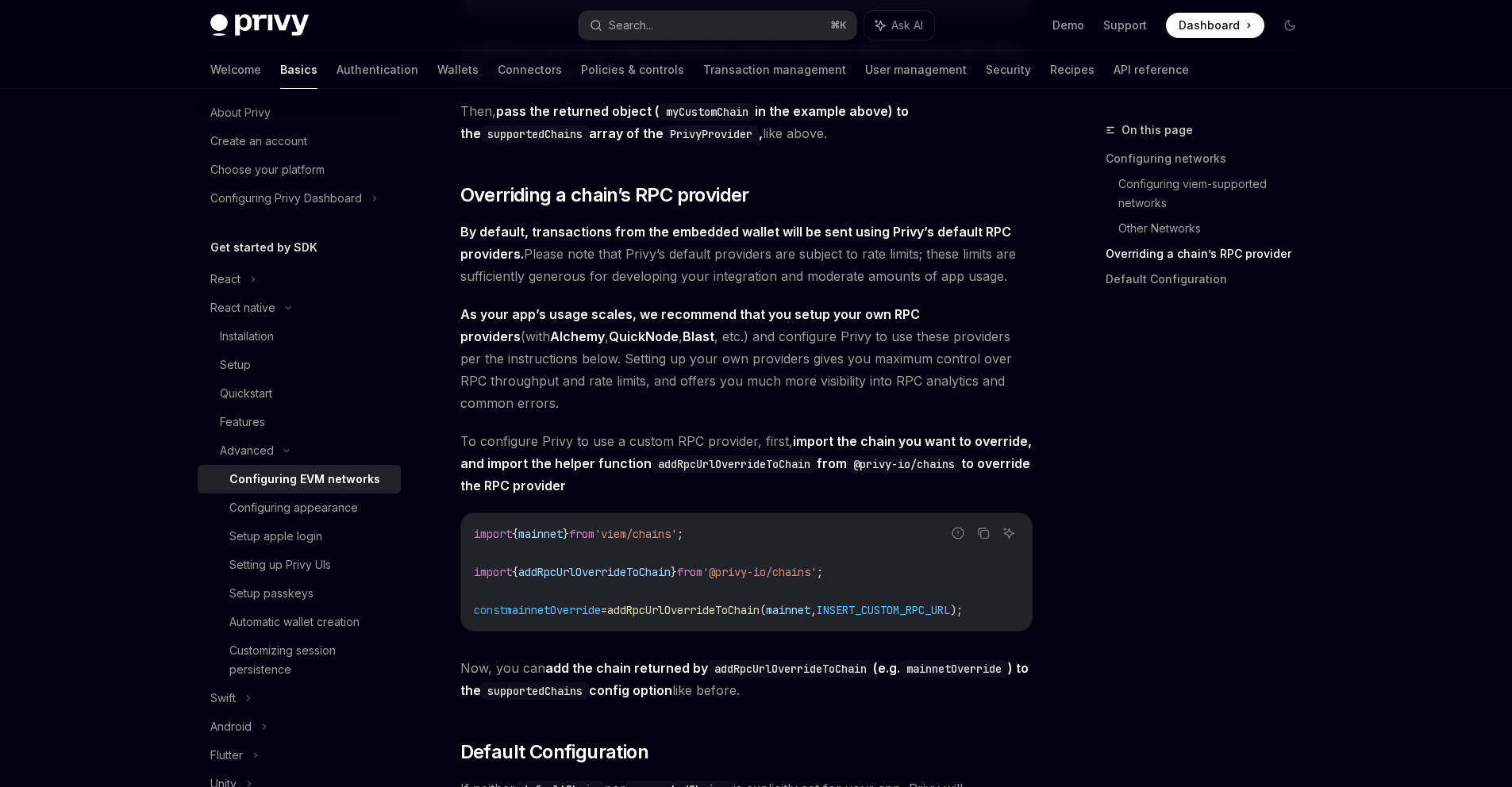
scroll to position [2070, 0]
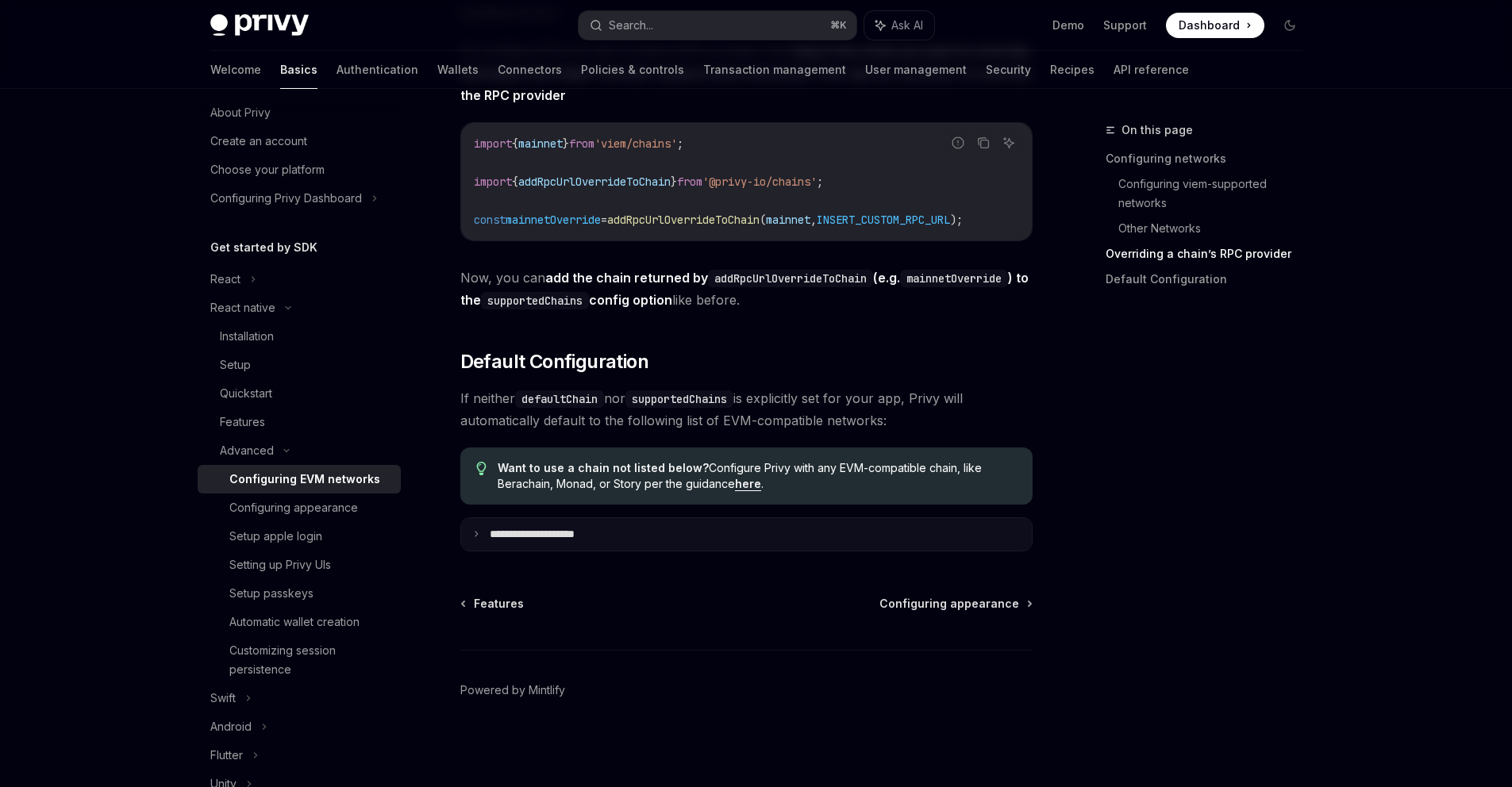
click at [509, 535] on p "**********" at bounding box center [550, 535] width 120 height 15
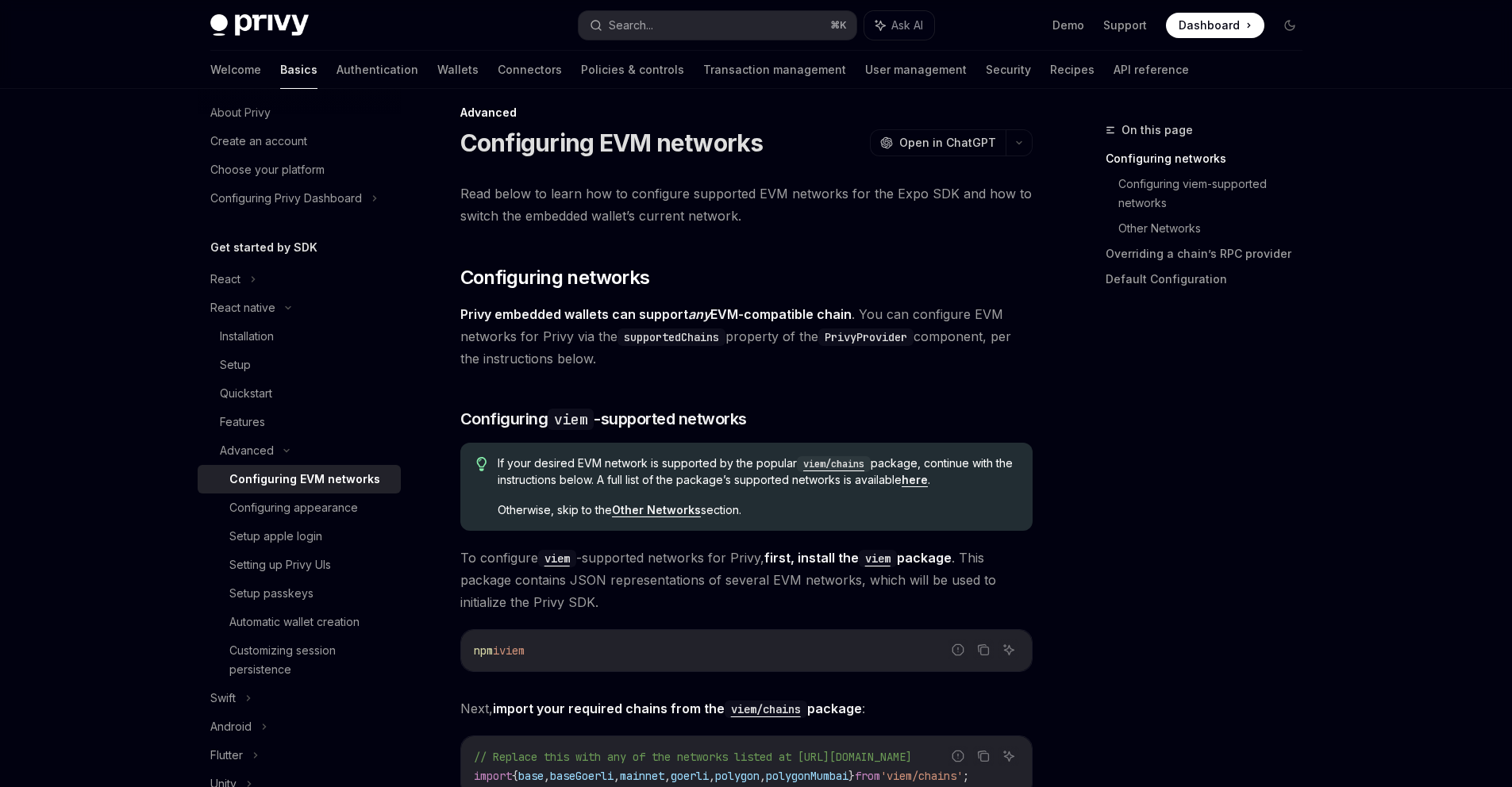
scroll to position [0, 0]
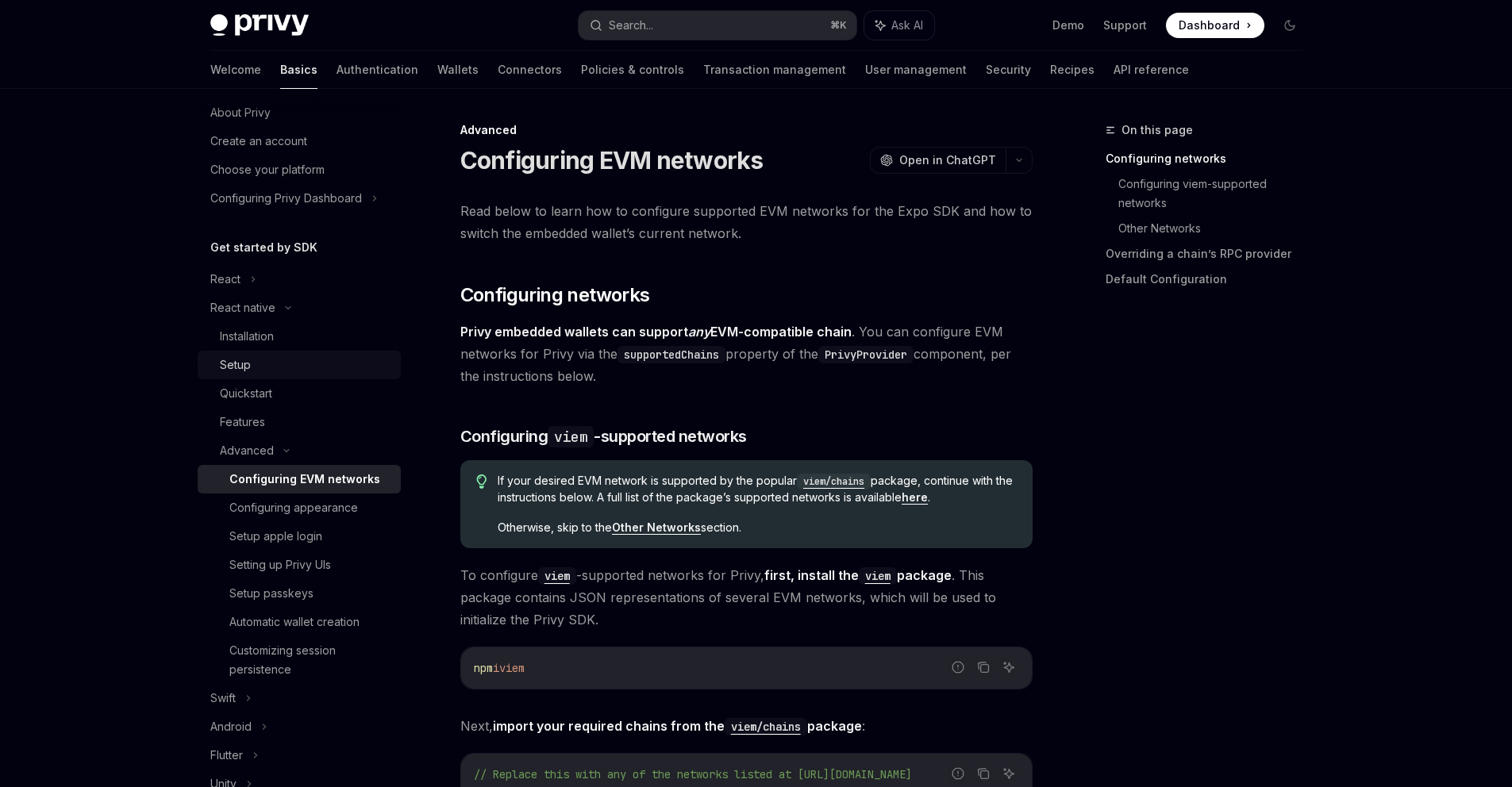
click at [271, 355] on div "Setup" at bounding box center [306, 365] width 172 height 19
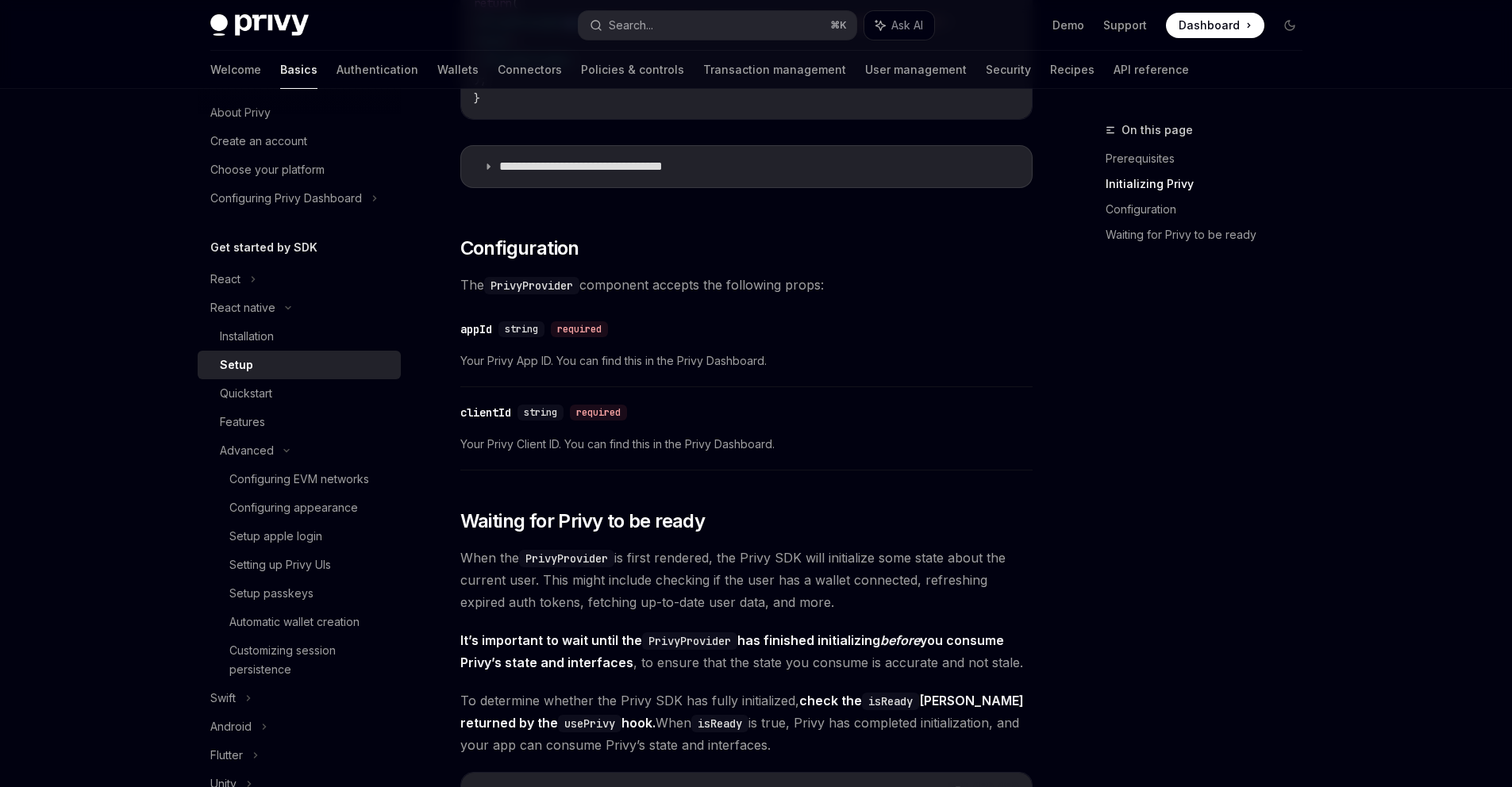
scroll to position [755, 0]
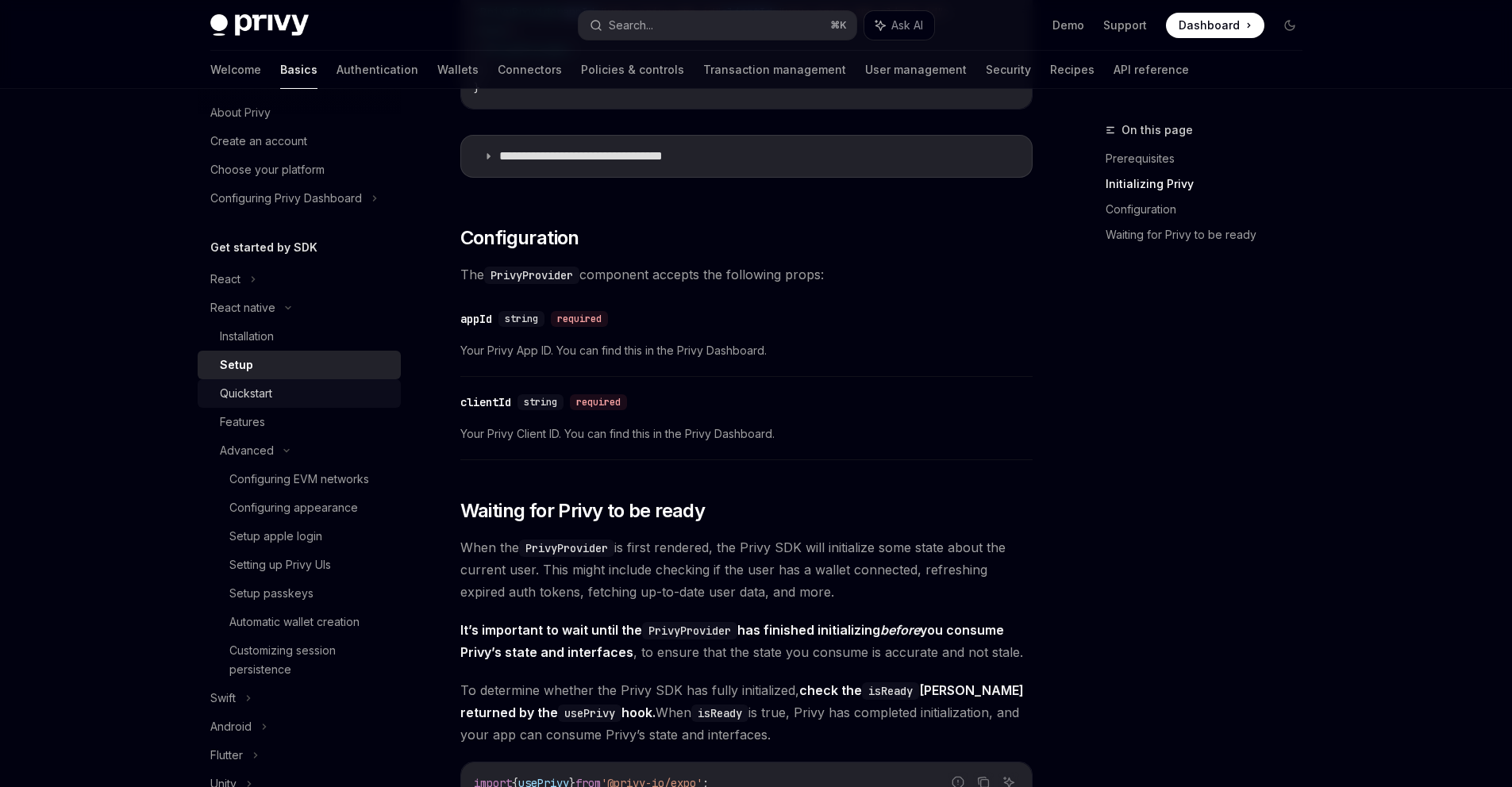
click at [236, 393] on div "Quickstart" at bounding box center [246, 393] width 52 height 19
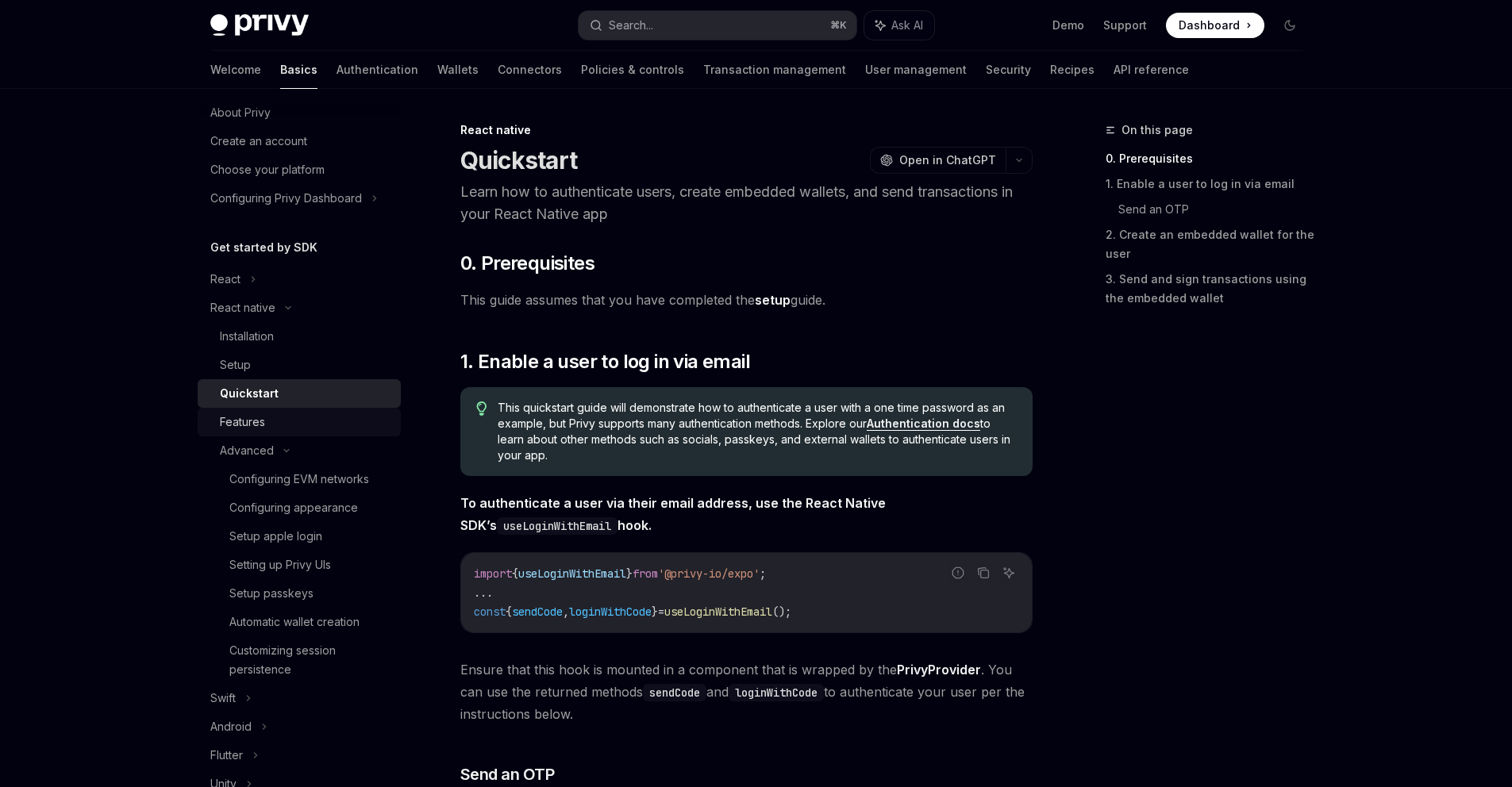
click at [242, 417] on div "Features" at bounding box center [242, 422] width 46 height 19
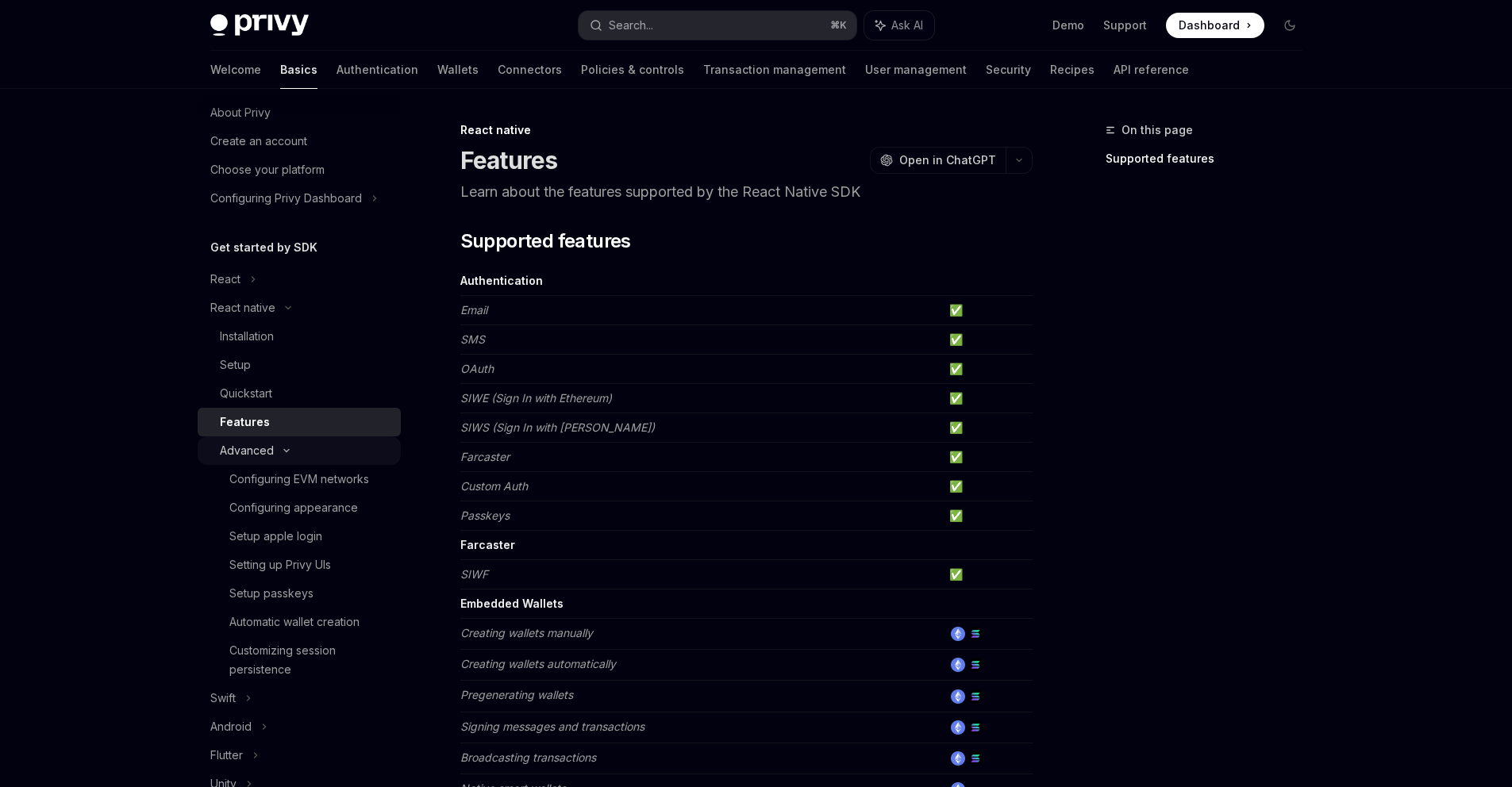
click at [281, 460] on div "Advanced" at bounding box center [299, 450] width 203 height 28
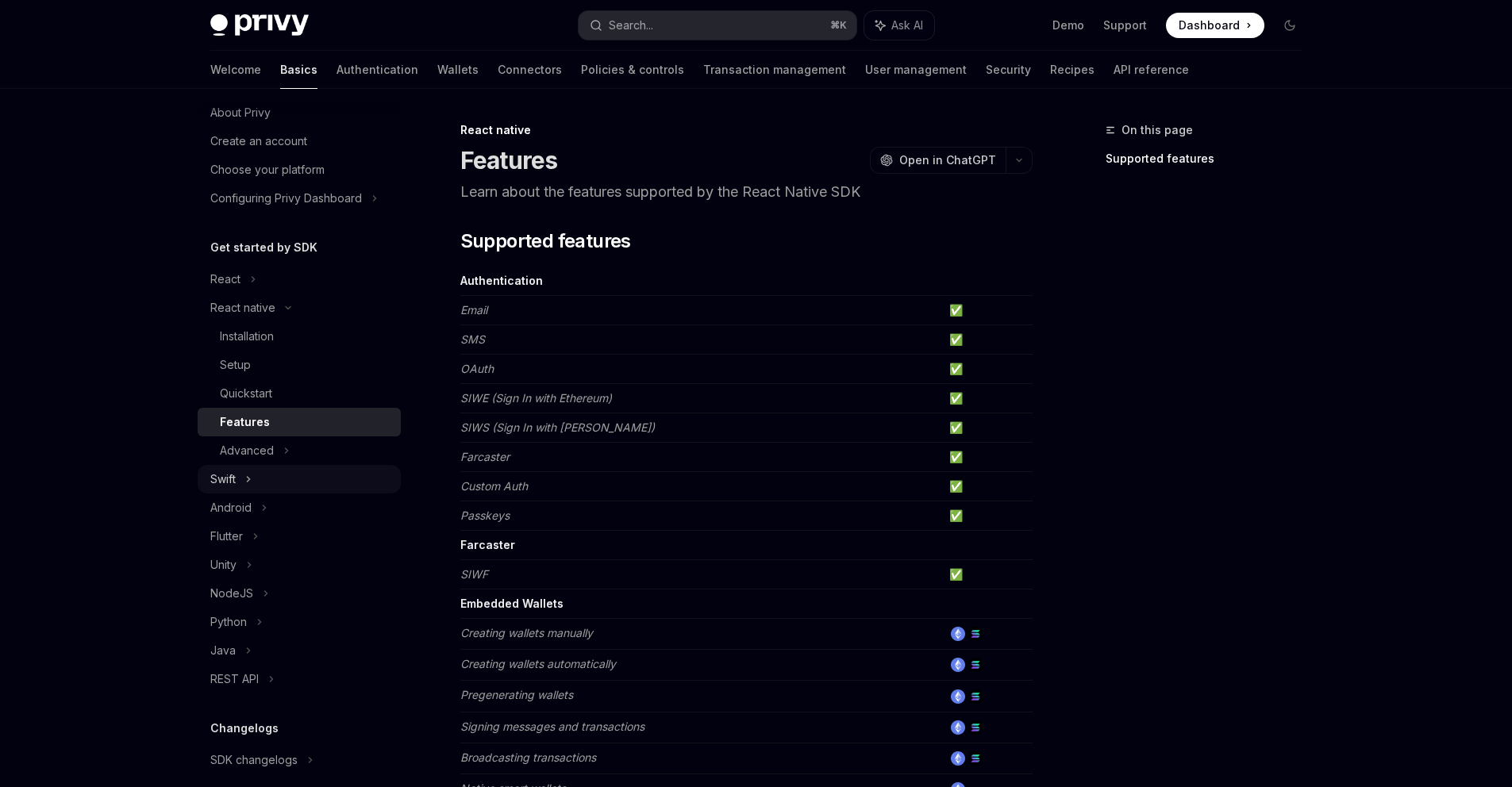
click at [277, 465] on div "Swift" at bounding box center [299, 479] width 203 height 28
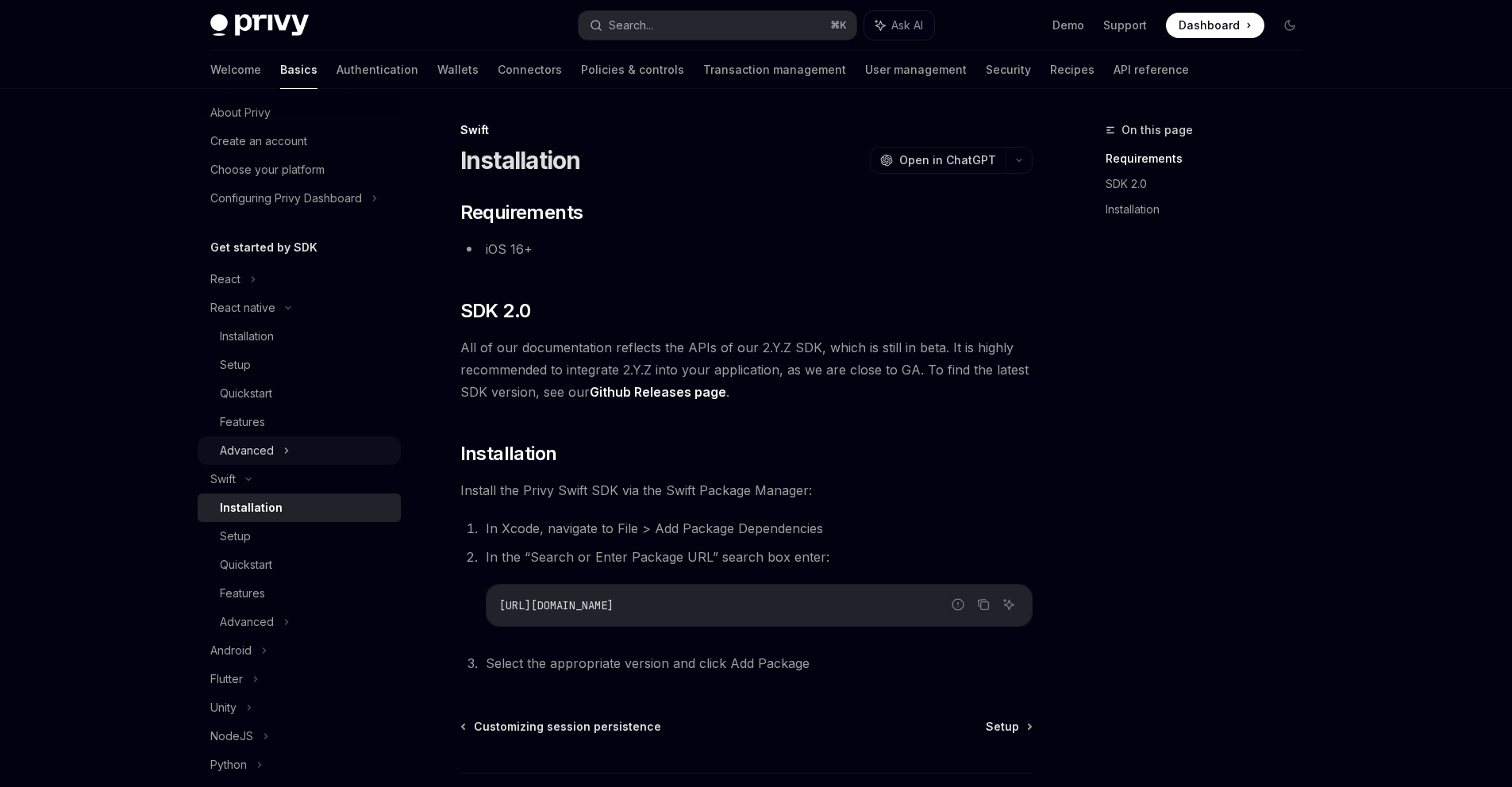
click at [276, 457] on div "Advanced" at bounding box center [299, 450] width 203 height 28
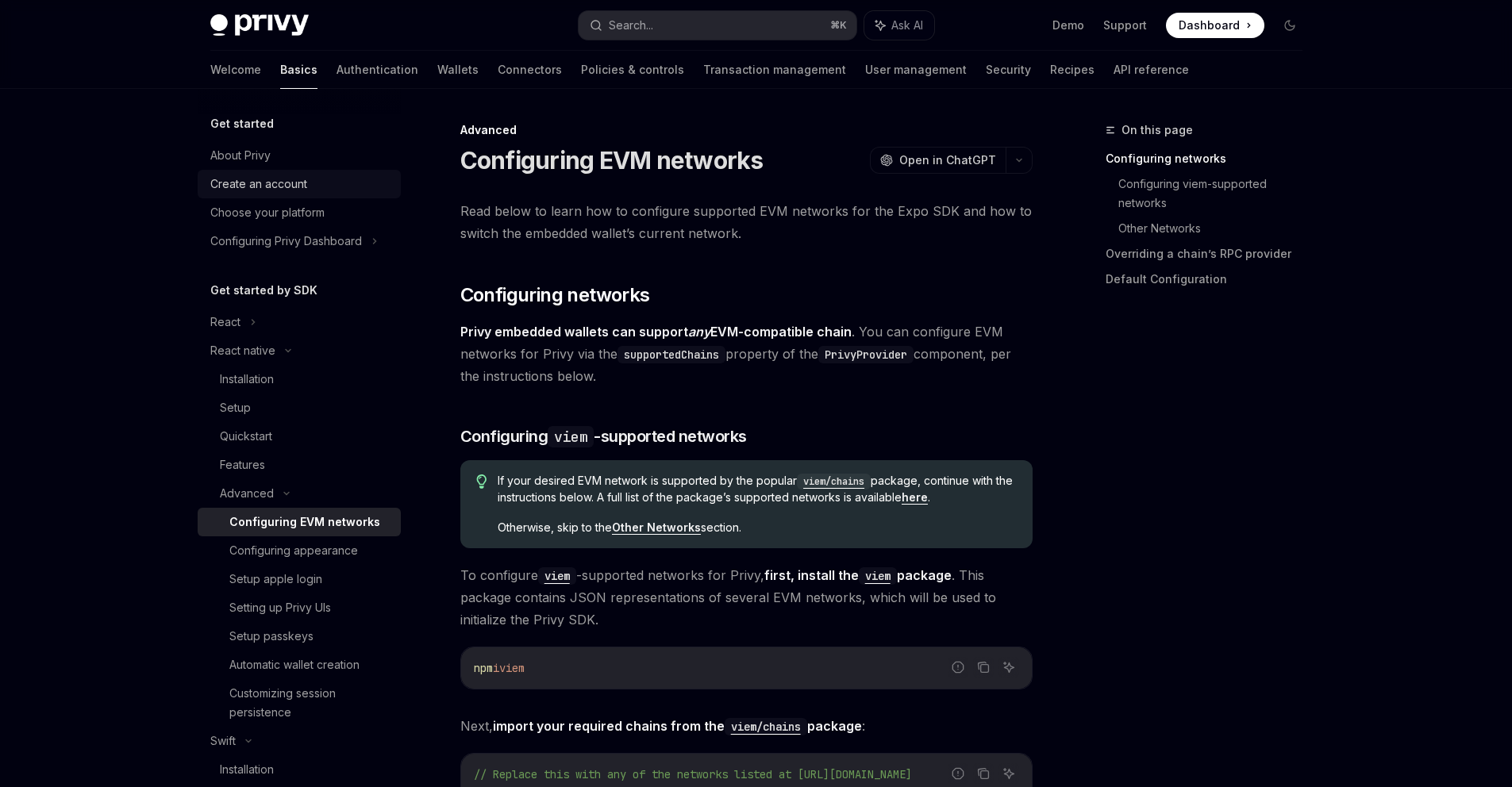
click at [218, 182] on div "Create an account" at bounding box center [258, 184] width 97 height 19
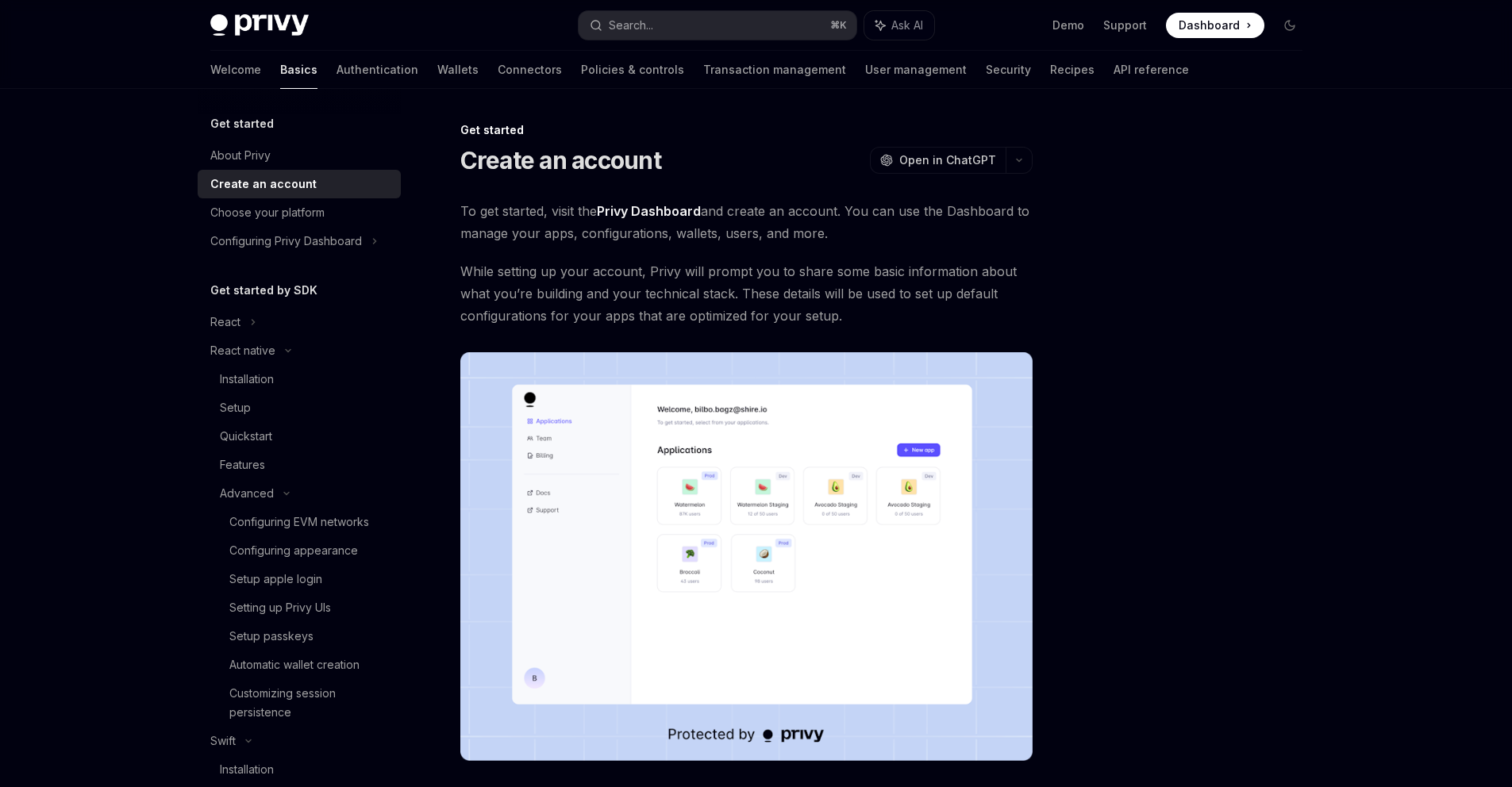
type textarea "*"
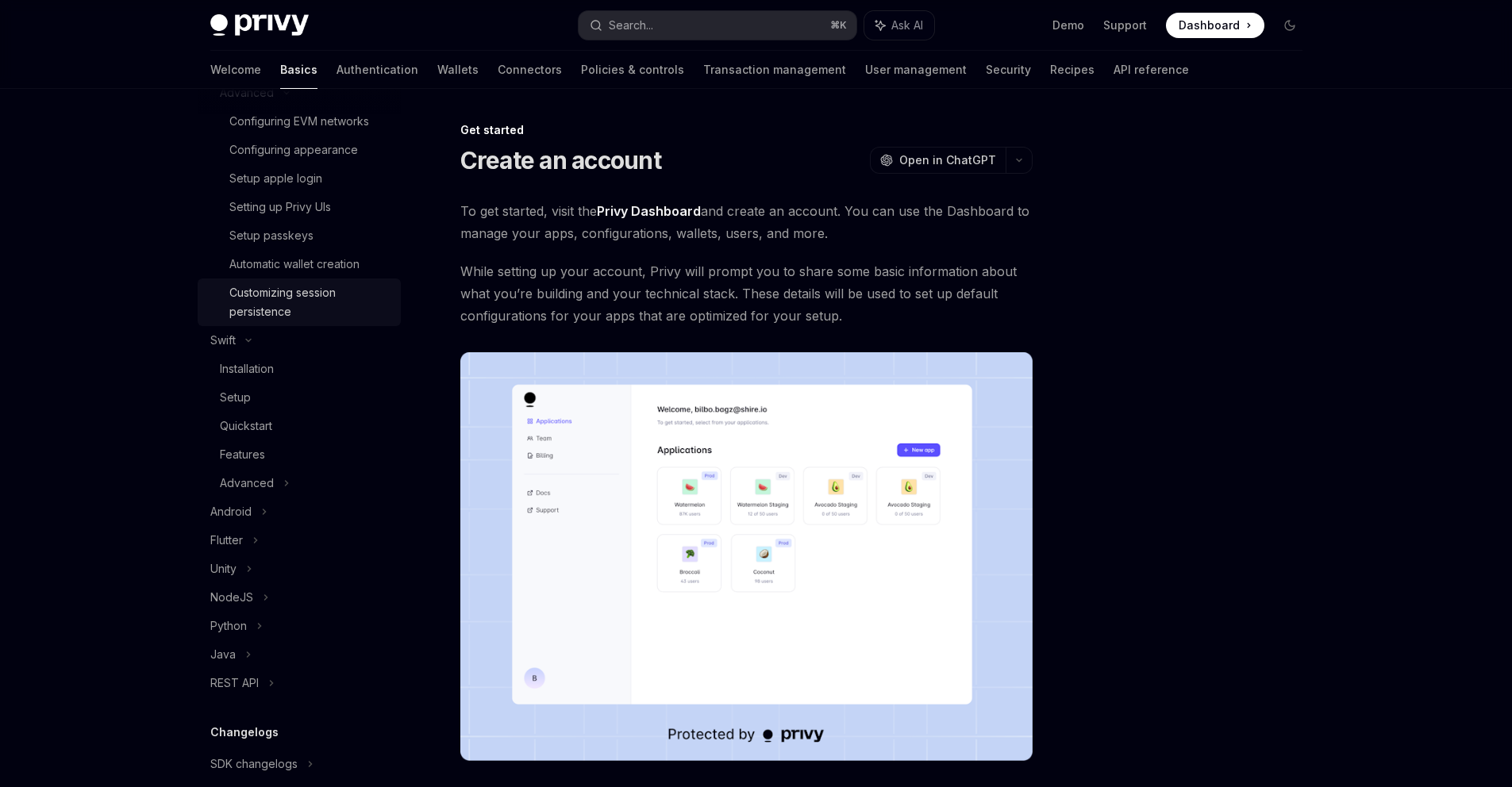
scroll to position [561, 0]
